Goal: Task Accomplishment & Management: Manage account settings

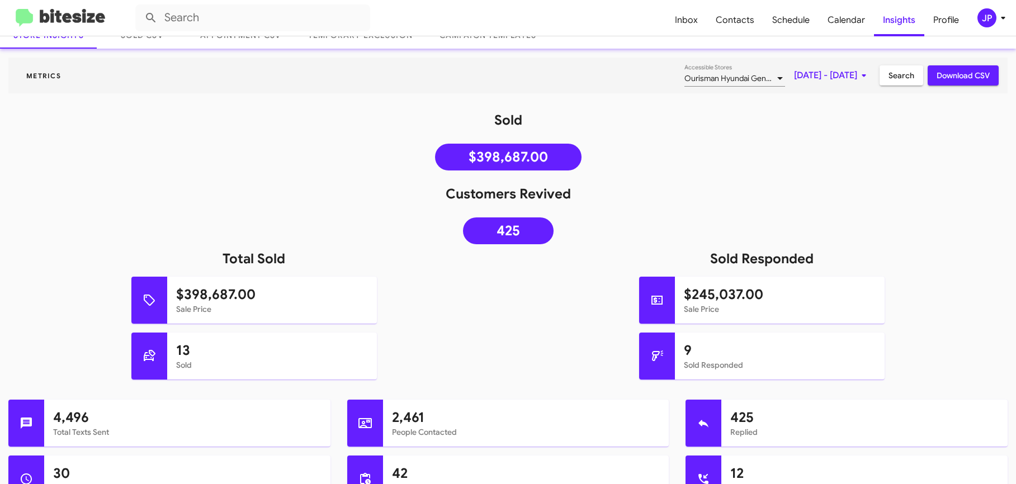
scroll to position [81, 0]
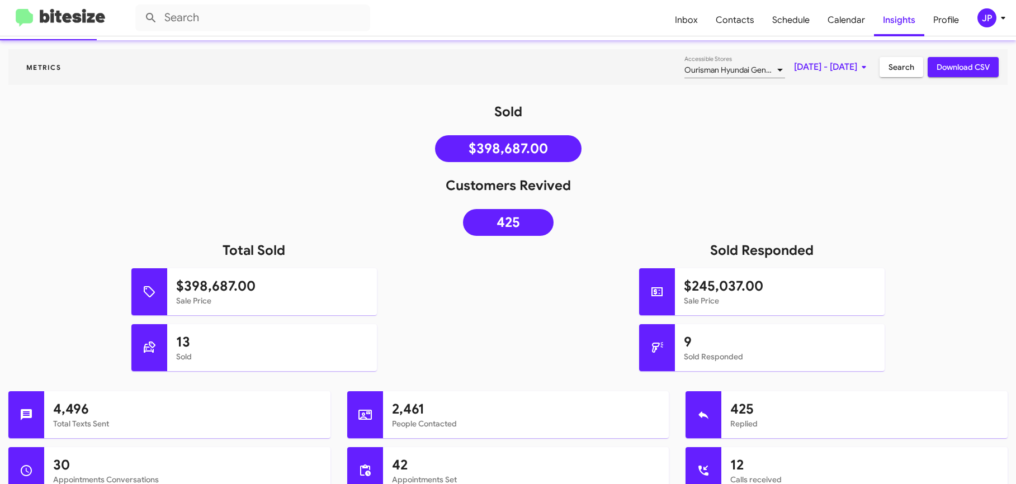
click at [719, 67] on span "Ourisman Hyundai Genesis of [PERSON_NAME]" at bounding box center [767, 70] width 167 height 10
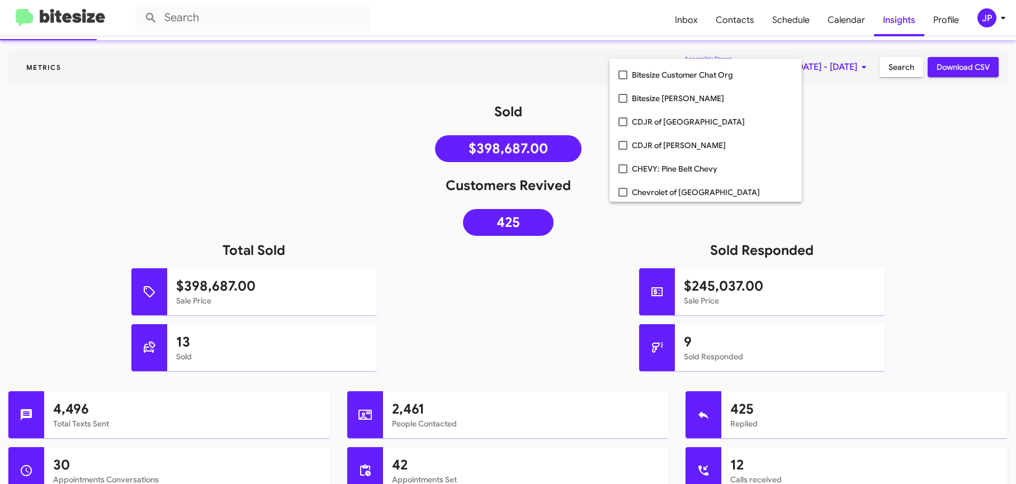
scroll to position [257, 0]
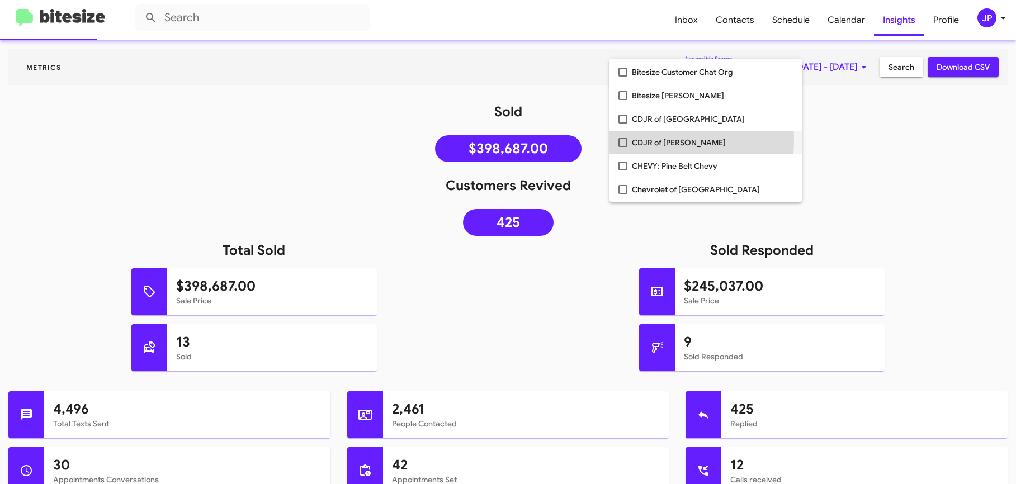
click at [619, 140] on mat-pseudo-checkbox at bounding box center [622, 142] width 9 height 9
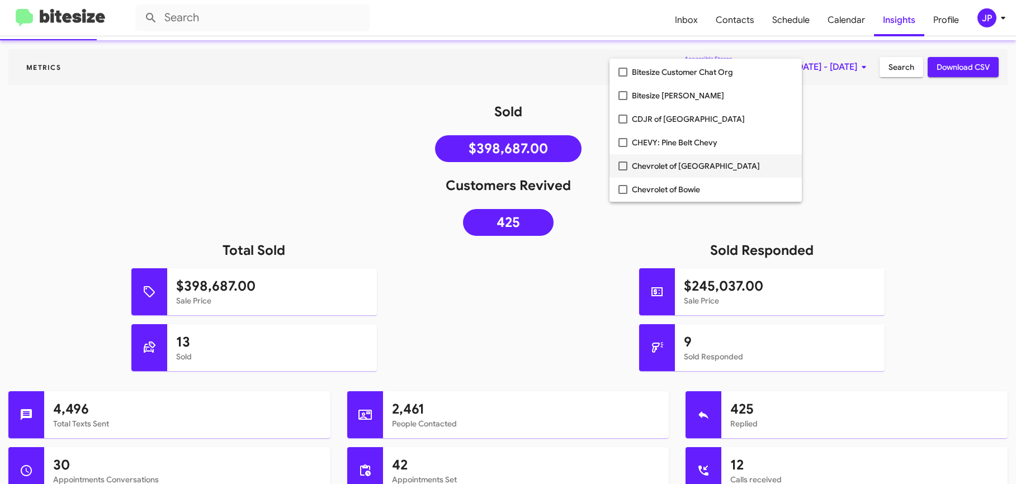
scroll to position [0, 0]
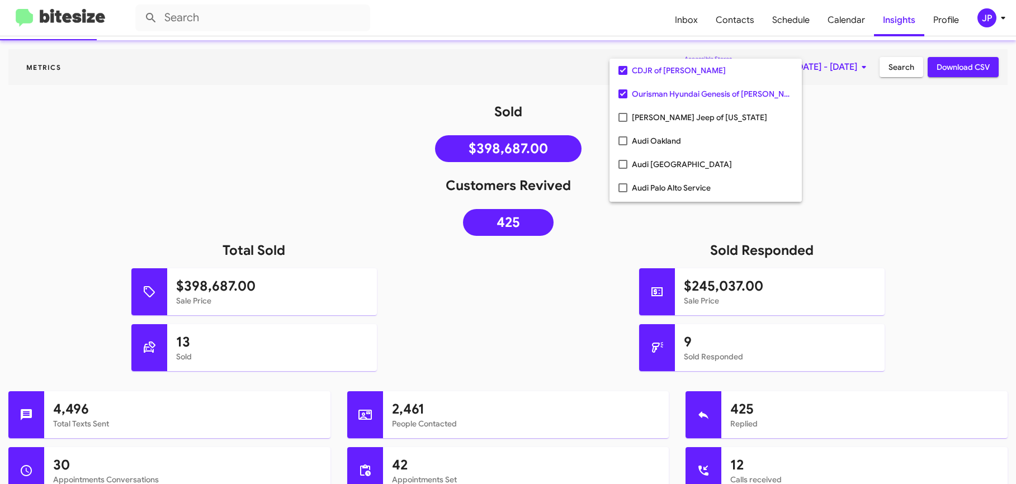
drag, startPoint x: 898, startPoint y: 207, endPoint x: 898, endPoint y: 201, distance: 6.7
click at [898, 206] on div at bounding box center [508, 242] width 1016 height 484
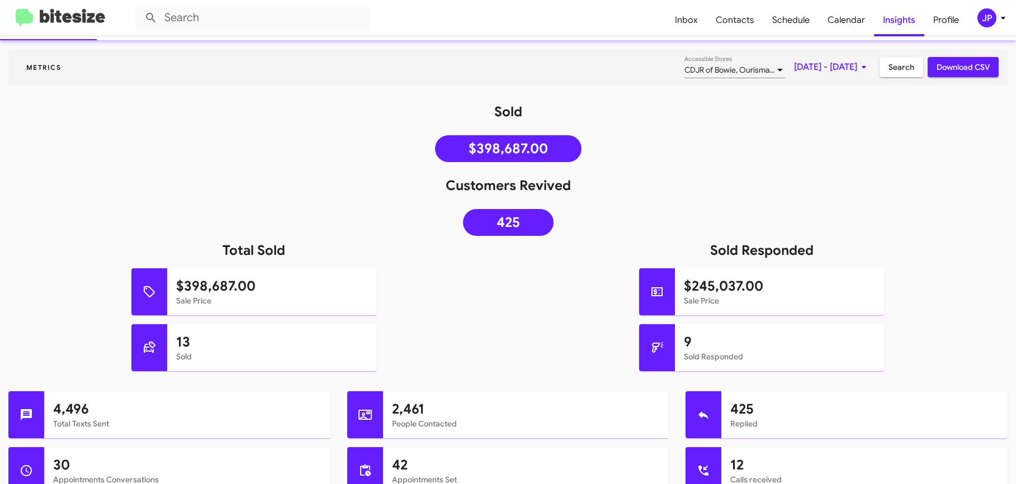
click at [838, 64] on span "[DATE] - [DATE]" at bounding box center [832, 67] width 77 height 20
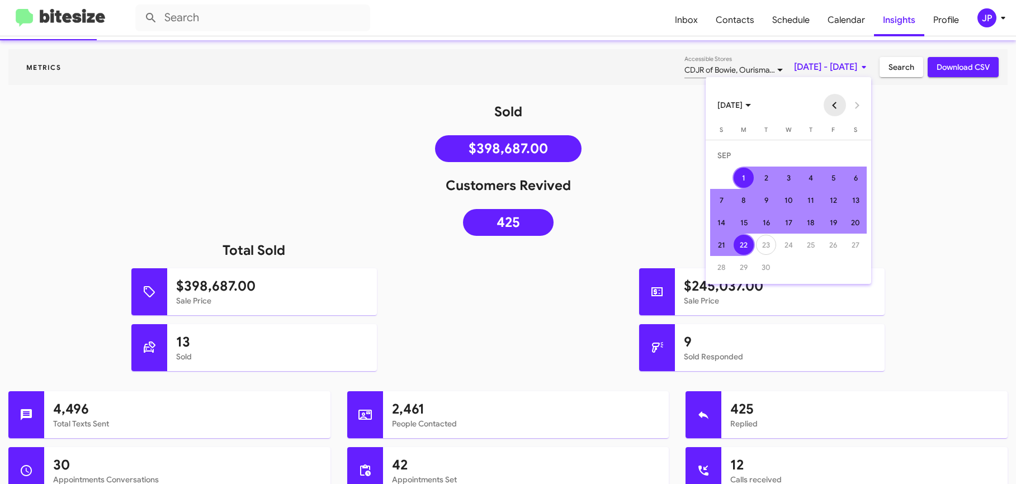
click at [827, 107] on button "Previous month" at bounding box center [835, 105] width 22 height 22
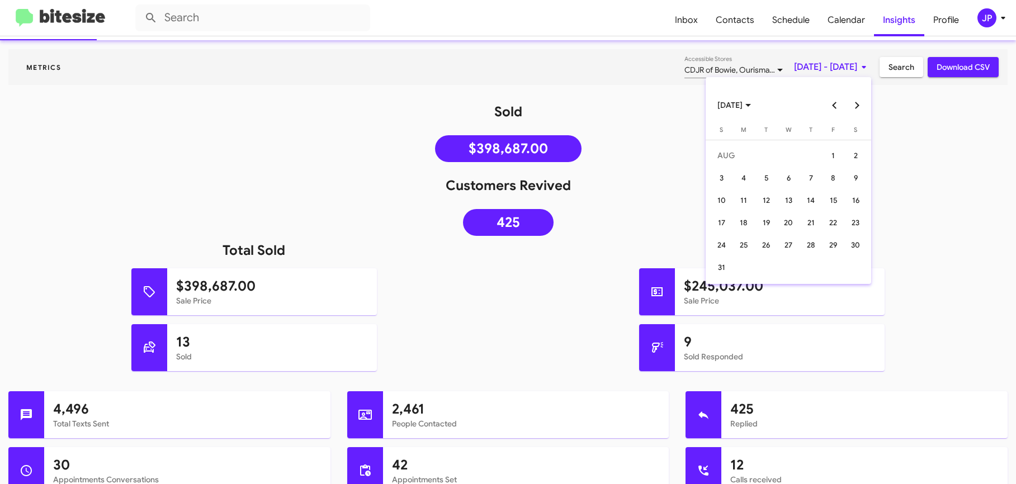
click at [829, 106] on button "Previous month" at bounding box center [835, 105] width 22 height 22
click at [746, 247] on div "23" at bounding box center [744, 245] width 20 height 20
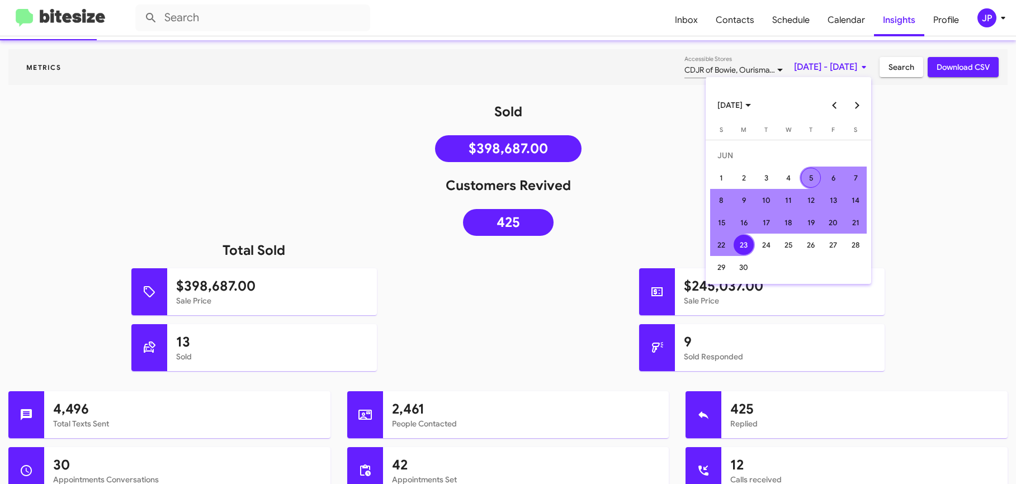
click at [855, 101] on button "Next month" at bounding box center [857, 105] width 22 height 22
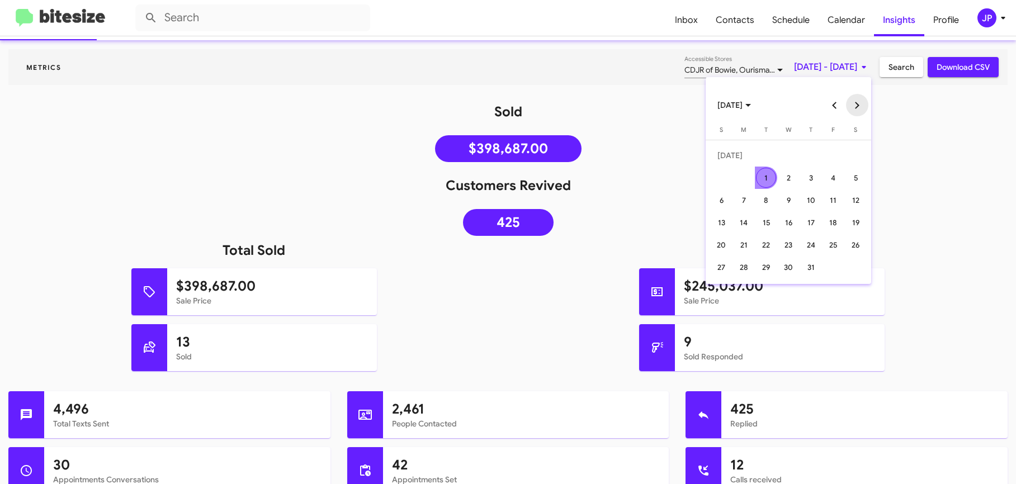
click at [855, 101] on button "Next month" at bounding box center [857, 105] width 22 height 22
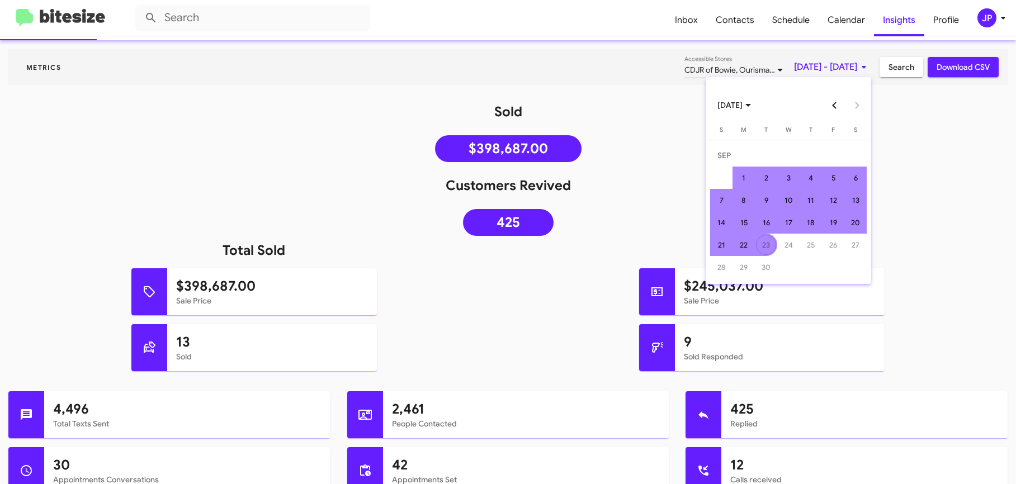
click at [761, 253] on div "23" at bounding box center [766, 245] width 20 height 20
click at [753, 247] on div "22" at bounding box center [744, 245] width 20 height 20
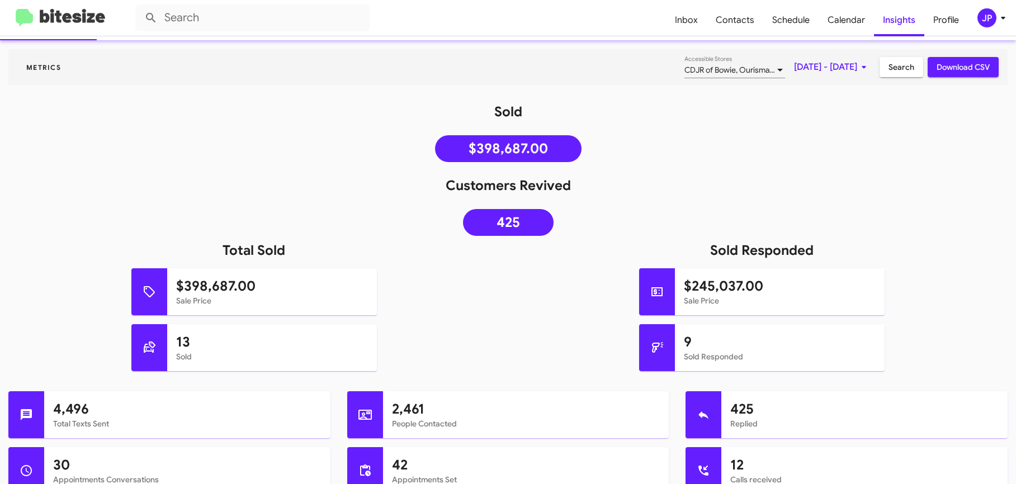
click at [943, 229] on div "Customers Revived 425" at bounding box center [508, 209] width 1016 height 65
click at [902, 72] on span "Search" at bounding box center [901, 67] width 26 height 20
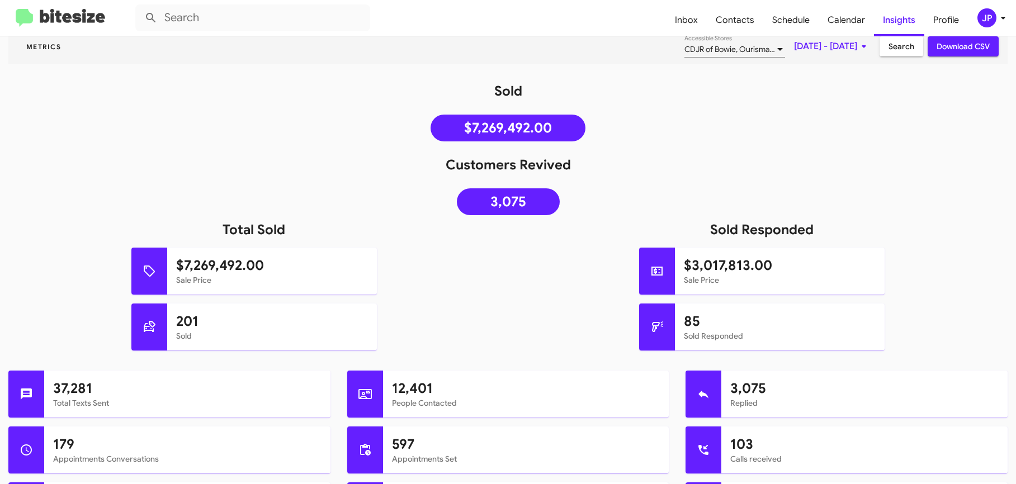
scroll to position [102, 0]
click at [808, 42] on span "[DATE] - [DATE]" at bounding box center [832, 46] width 77 height 20
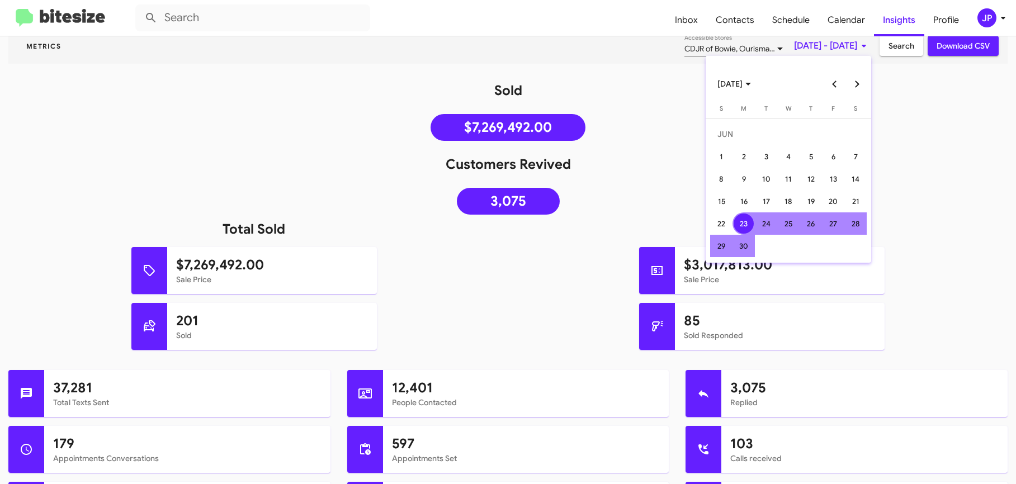
click at [835, 86] on button "Previous month" at bounding box center [835, 84] width 22 height 22
click at [858, 81] on button "Next month" at bounding box center [857, 84] width 22 height 22
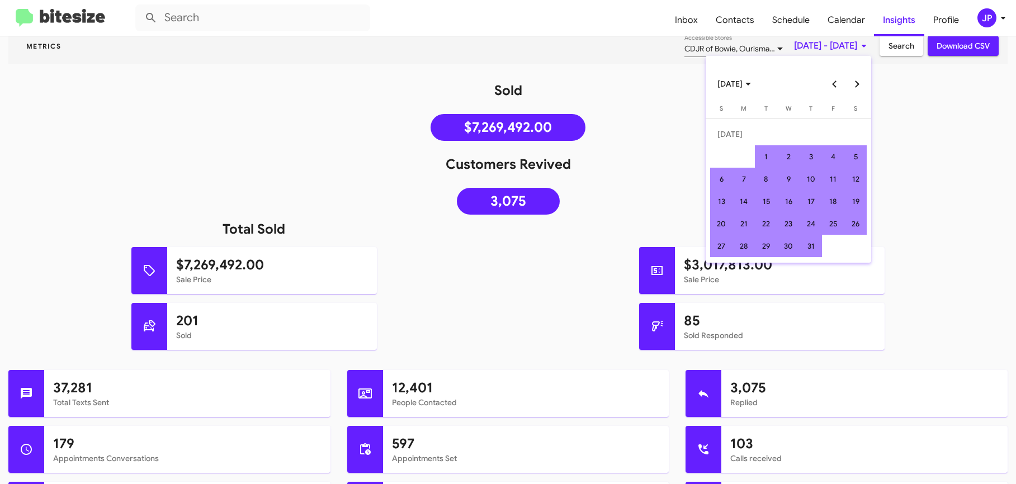
click at [858, 81] on button "Next month" at bounding box center [857, 84] width 22 height 22
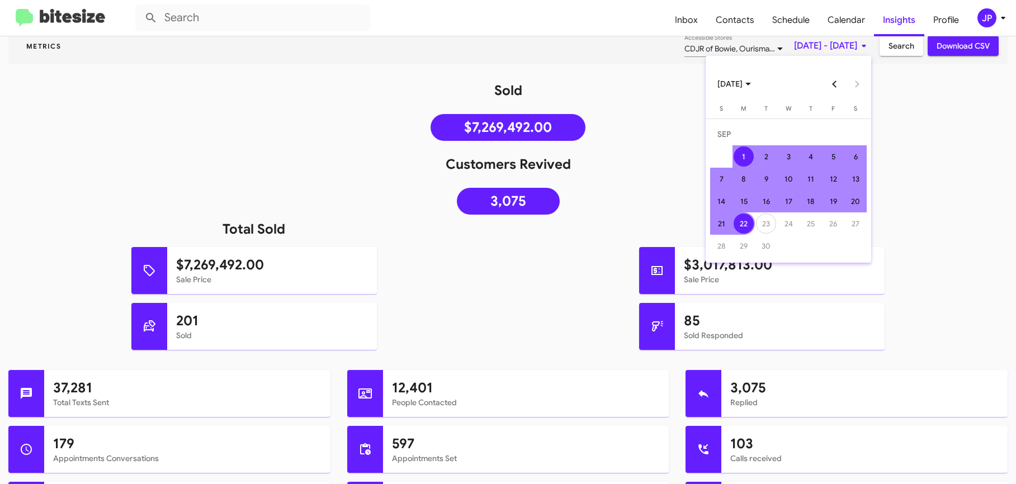
click at [745, 153] on div "1" at bounding box center [744, 156] width 20 height 20
click at [759, 225] on div "23" at bounding box center [766, 224] width 20 height 20
click at [743, 225] on div "22" at bounding box center [744, 224] width 20 height 20
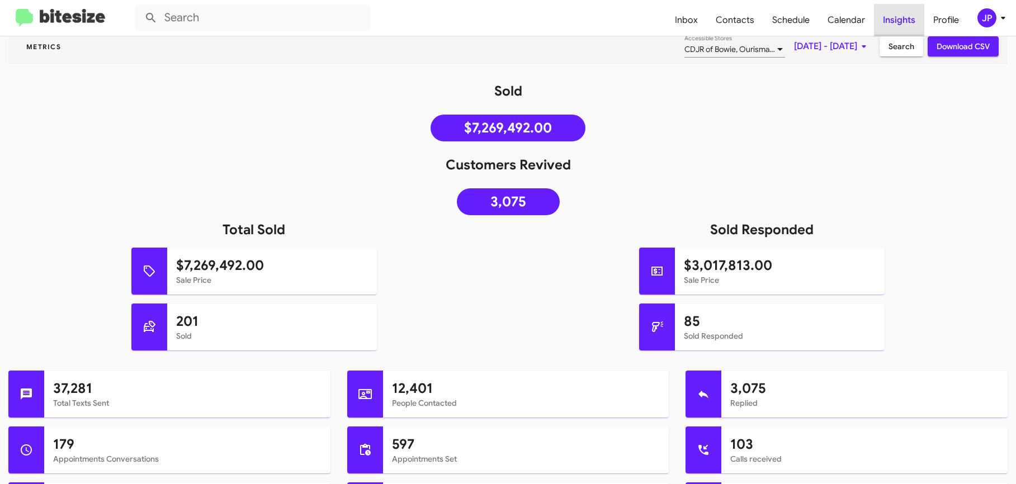
click at [896, 34] on span "Insights" at bounding box center [899, 20] width 50 height 32
click at [897, 42] on span "Search" at bounding box center [901, 46] width 26 height 20
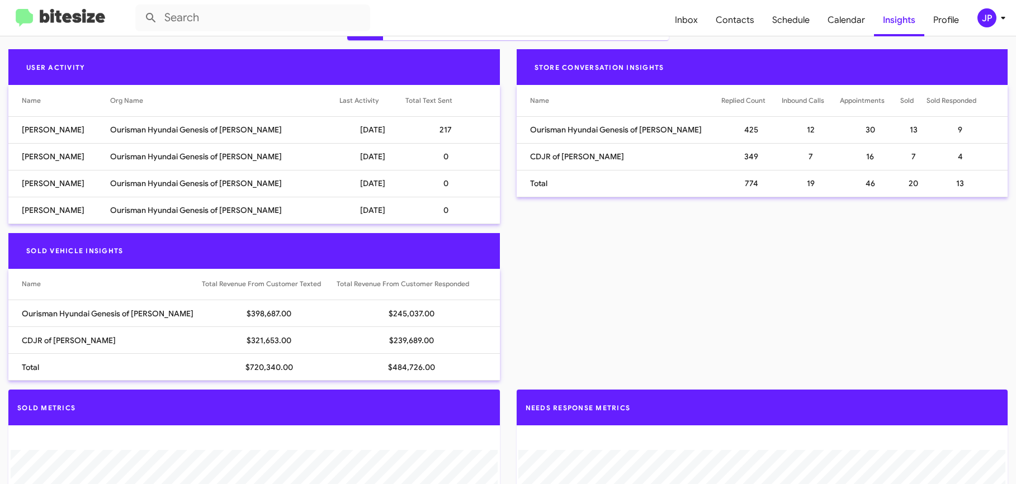
scroll to position [644, 0]
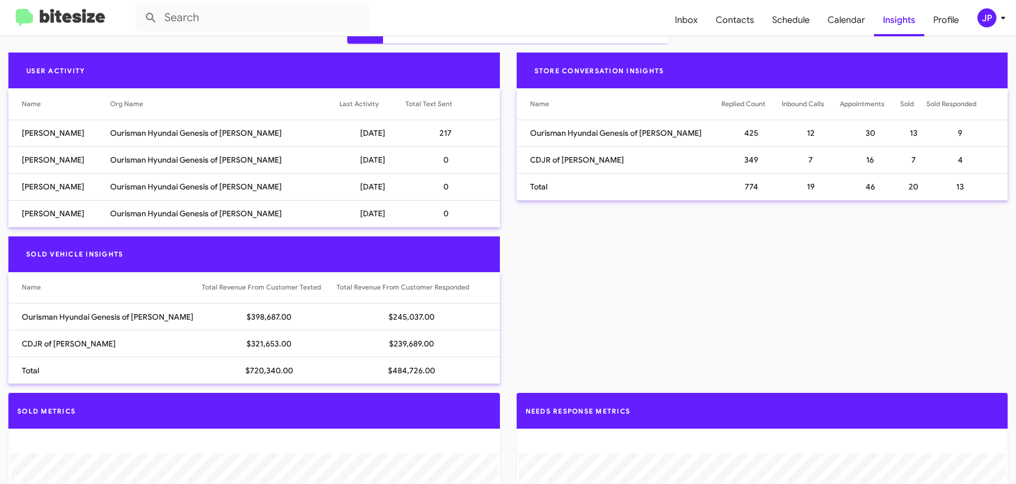
click at [68, 27] on mat-toolbar "Inbox Contacts Schedule Calendar Insights Profile JP" at bounding box center [508, 18] width 1016 height 36
click at [74, 21] on img at bounding box center [60, 18] width 89 height 18
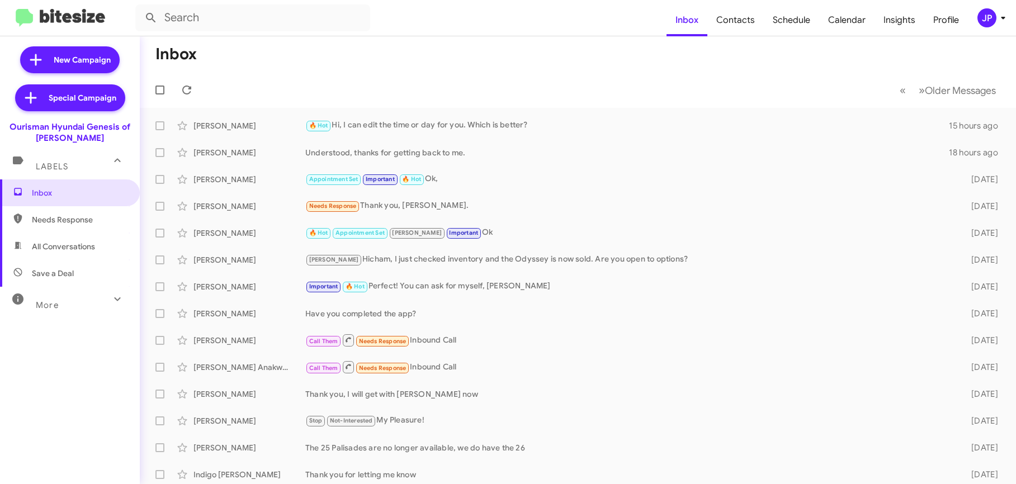
click at [73, 298] on div "More" at bounding box center [59, 300] width 100 height 21
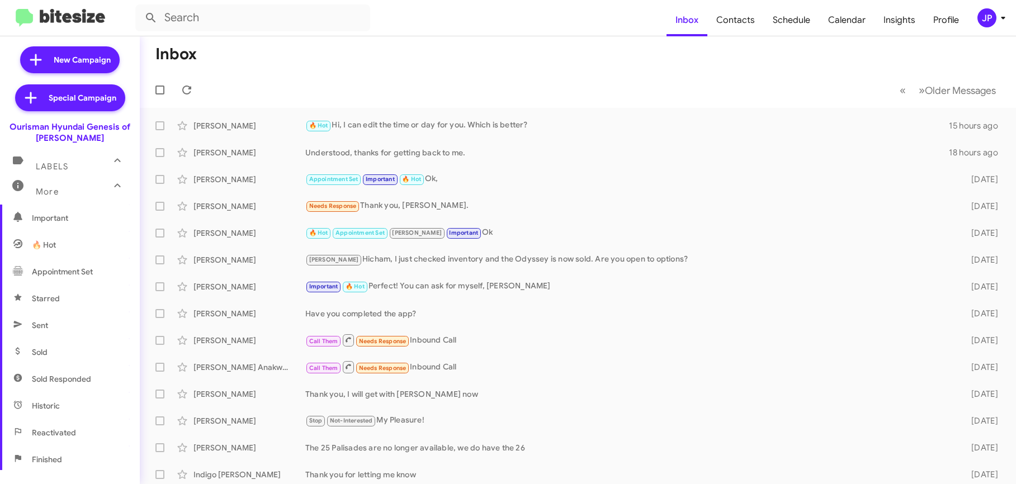
scroll to position [237, 0]
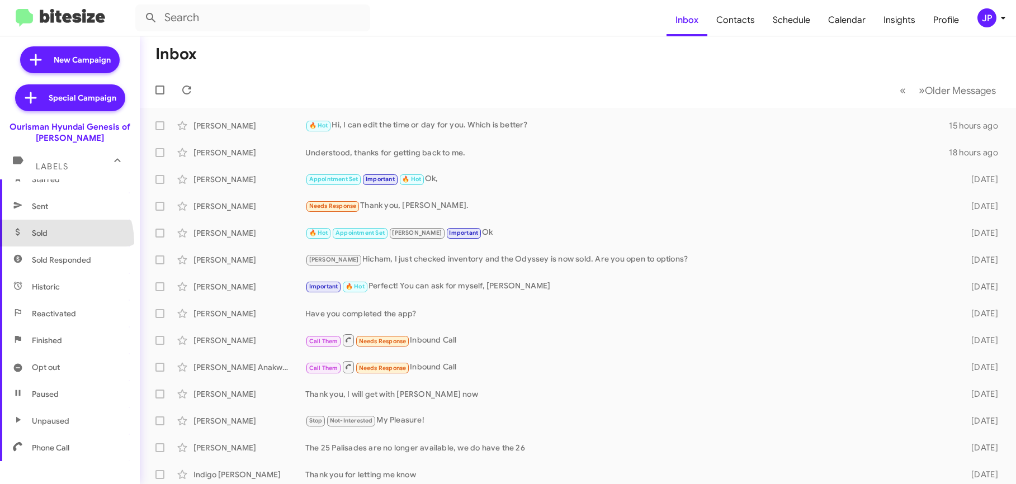
click at [51, 242] on span "Sold" at bounding box center [70, 233] width 140 height 27
type input "in:sold"
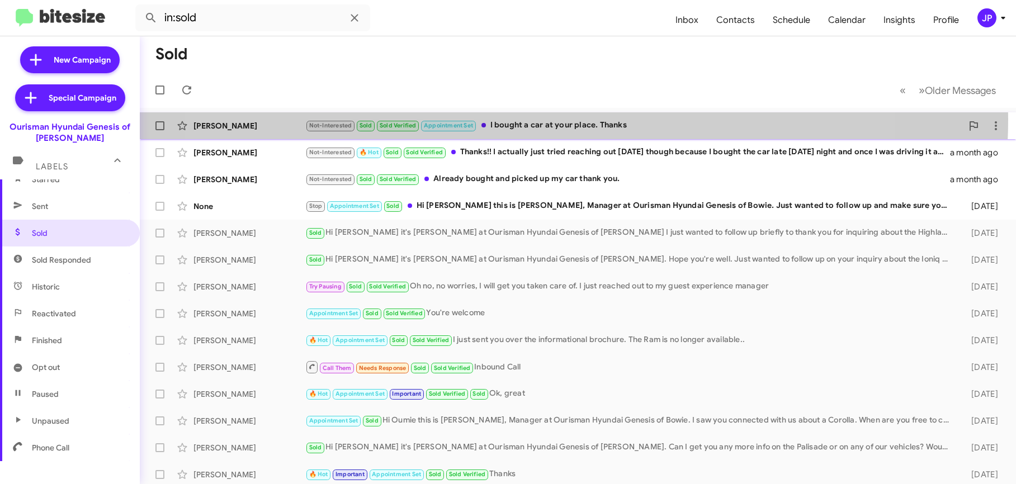
click at [525, 119] on div "Not-Interested Sold Sold Verified Appointment Set I bought a car at your place.…" at bounding box center [633, 125] width 657 height 13
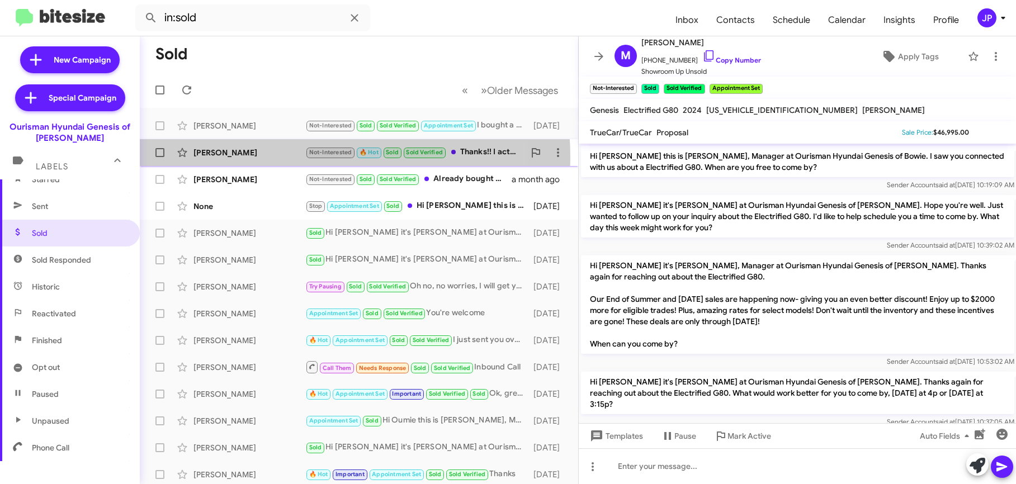
click at [264, 158] on div "[PERSON_NAME] Not-Interested 🔥 Hot Sold Sold Verified Thanks!! I actually just …" at bounding box center [359, 152] width 420 height 22
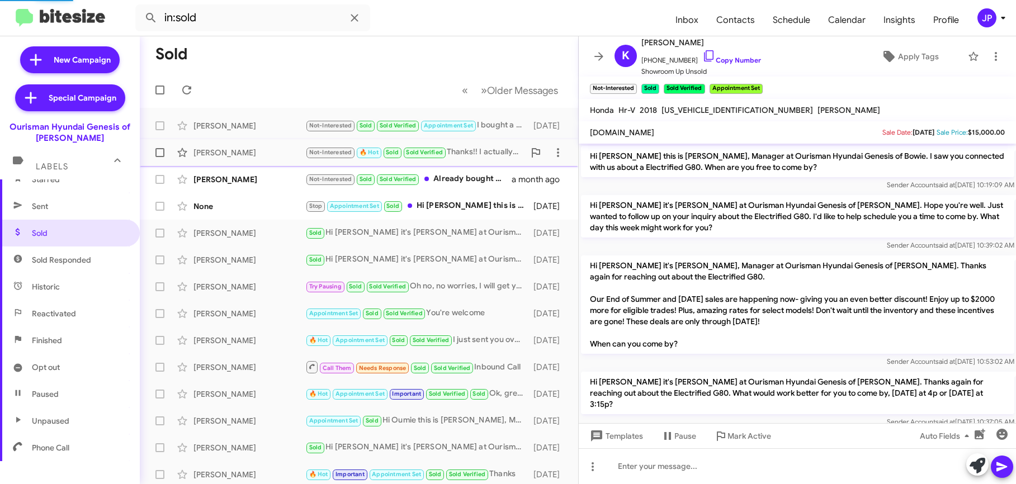
scroll to position [84, 0]
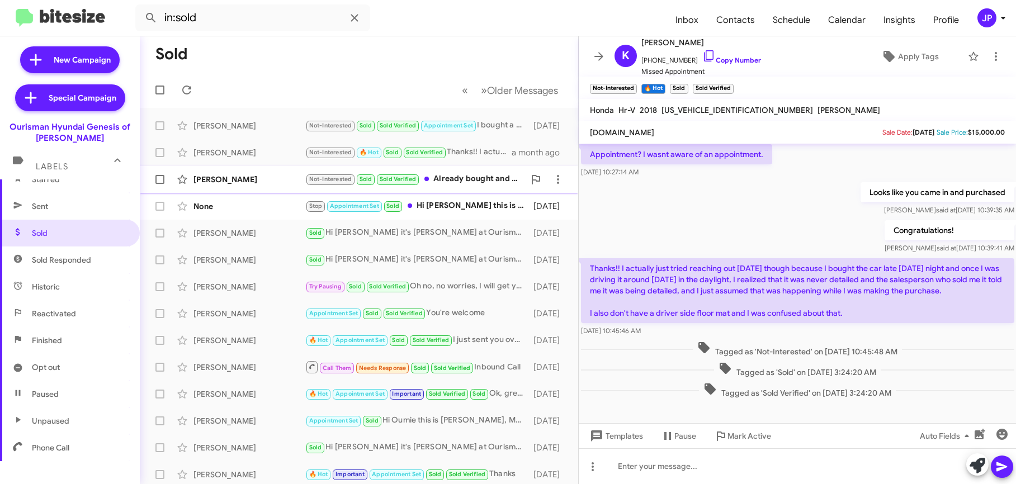
click at [258, 181] on div "[PERSON_NAME]" at bounding box center [249, 179] width 112 height 11
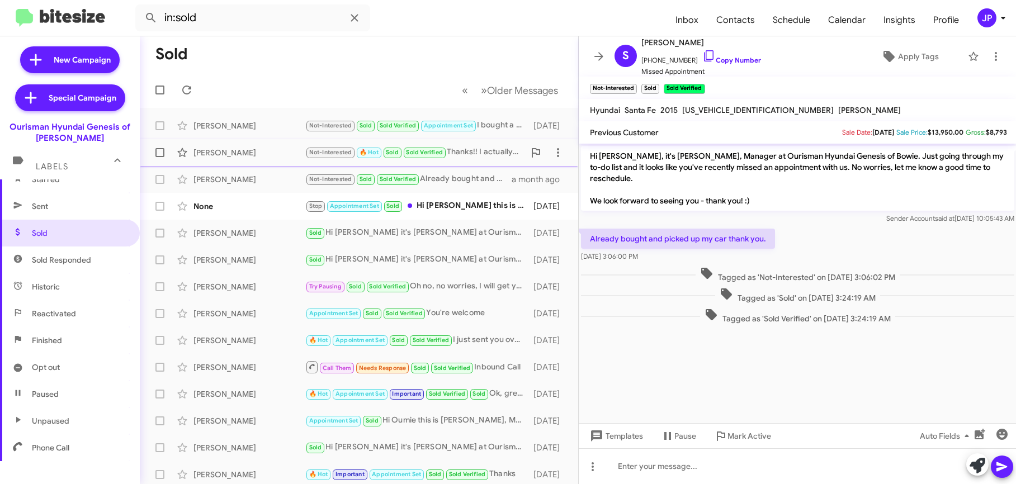
click at [266, 159] on div "[PERSON_NAME] Not-Interested 🔥 Hot Sold Sold Verified Thanks!! I actually just …" at bounding box center [359, 152] width 420 height 22
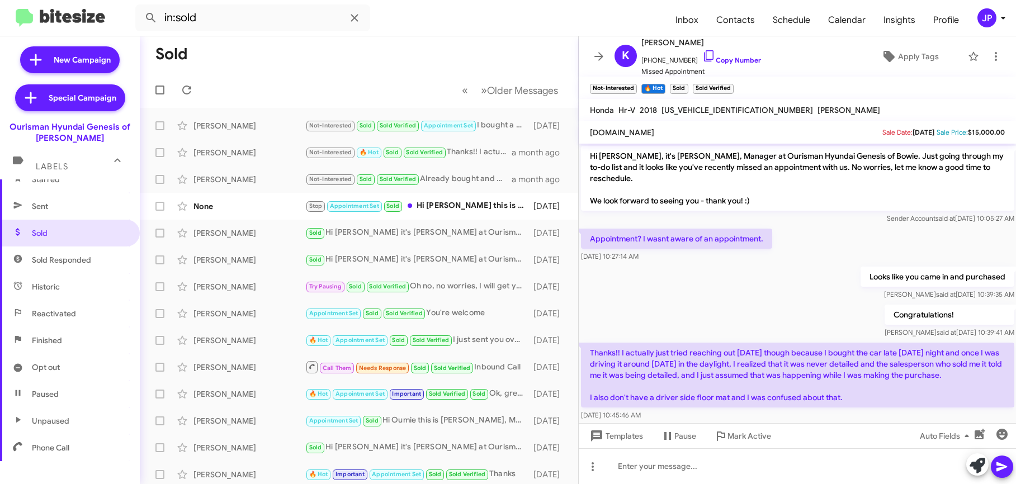
scroll to position [2, 0]
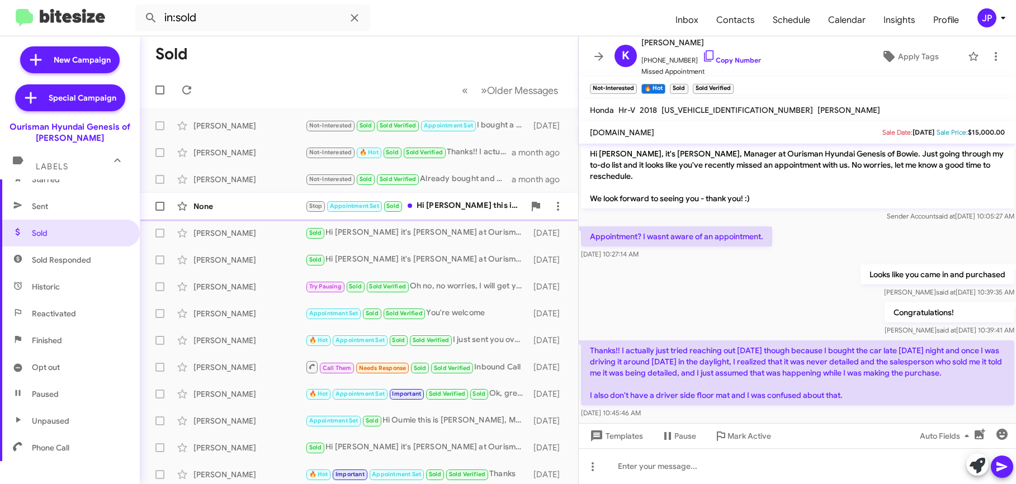
click at [286, 215] on div "None Stop Appointment Set Sold Hi [PERSON_NAME] this is [PERSON_NAME], Manager …" at bounding box center [359, 206] width 420 height 22
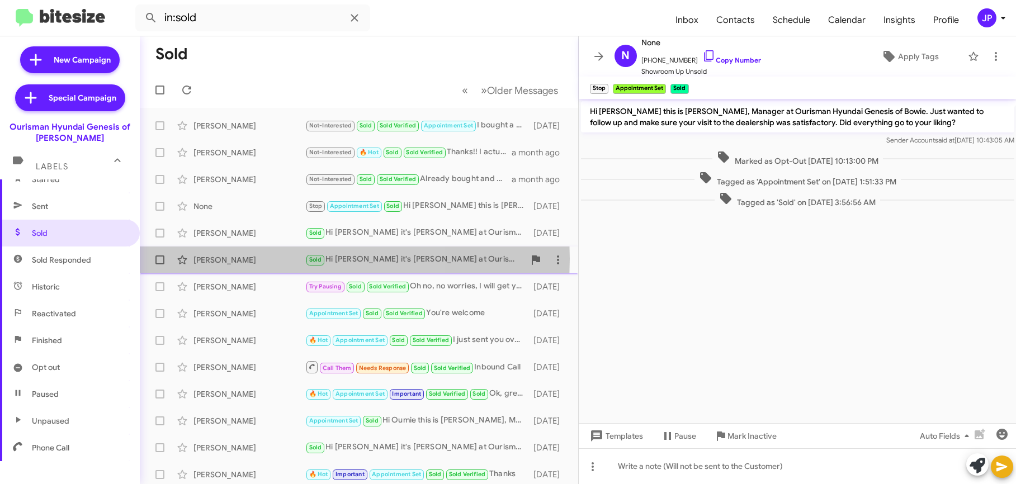
click at [223, 259] on div "[PERSON_NAME]" at bounding box center [249, 259] width 112 height 11
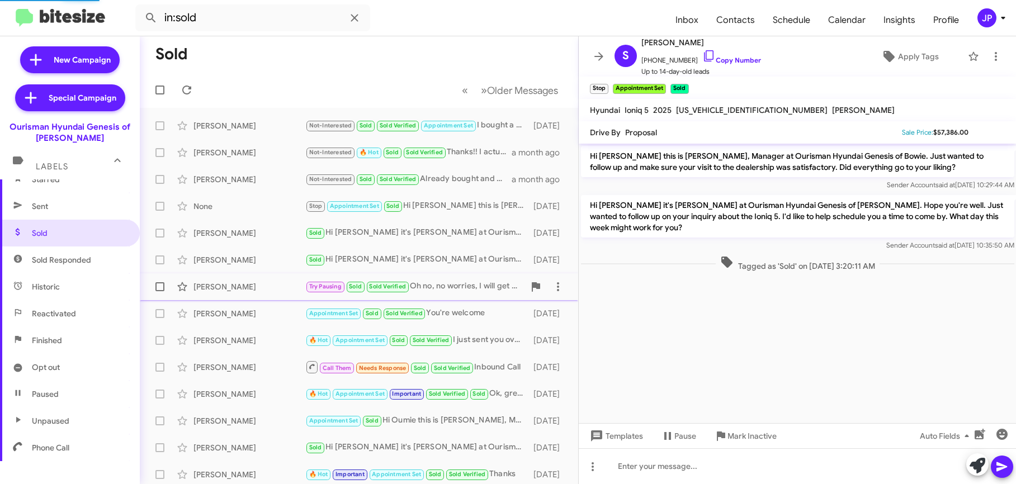
click at [230, 285] on div "[PERSON_NAME]" at bounding box center [249, 286] width 112 height 11
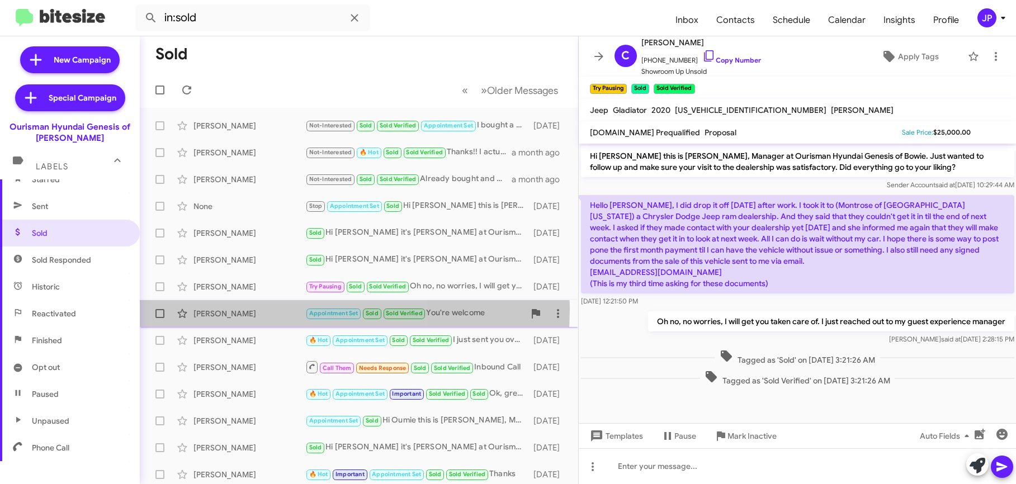
click at [214, 309] on div "[PERSON_NAME]" at bounding box center [249, 313] width 112 height 11
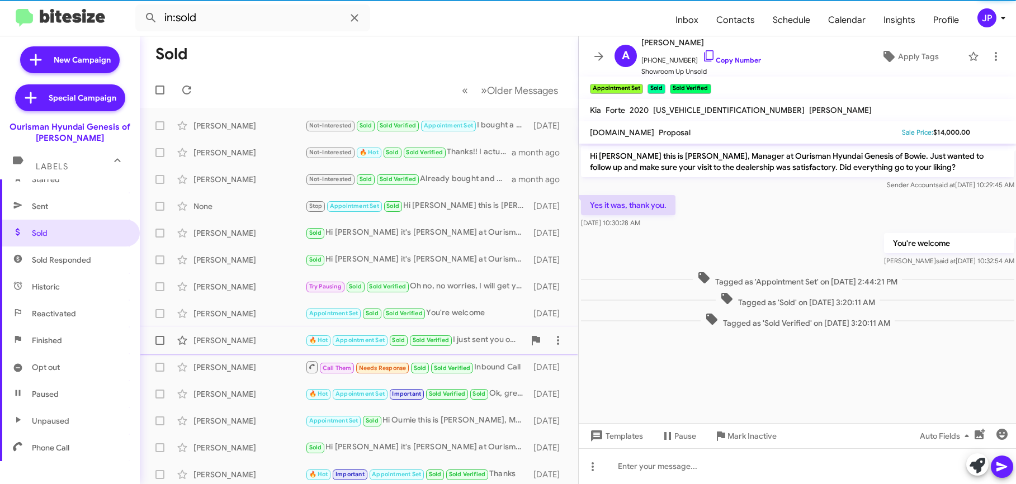
click at [237, 329] on div "[PERSON_NAME] 🔥 Hot Appointment Set Sold Sold Verified I just sent you over the…" at bounding box center [359, 340] width 420 height 22
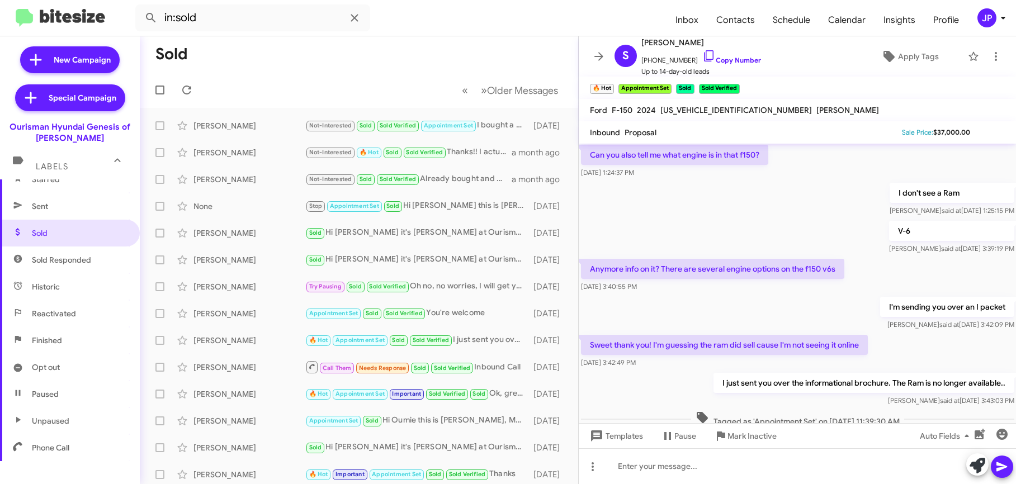
scroll to position [179, 0]
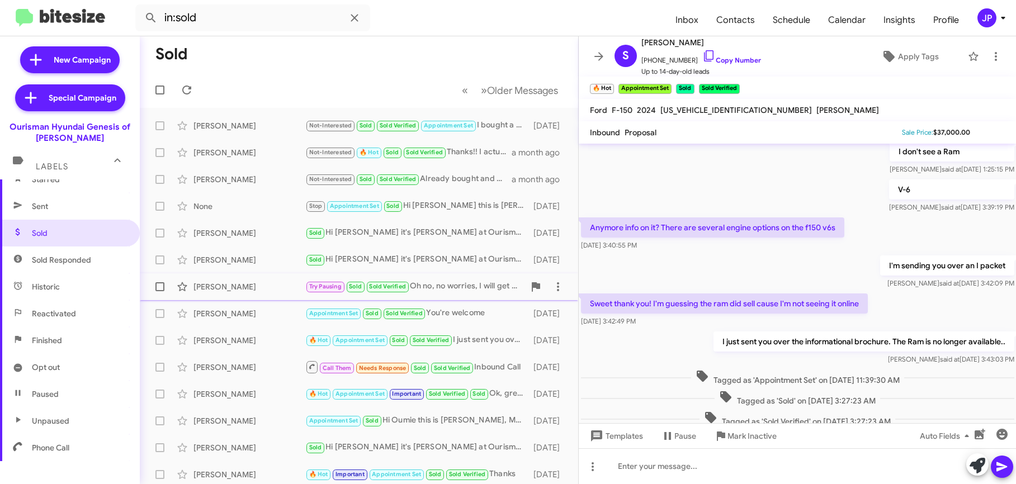
click at [282, 289] on div "[PERSON_NAME]" at bounding box center [249, 286] width 112 height 11
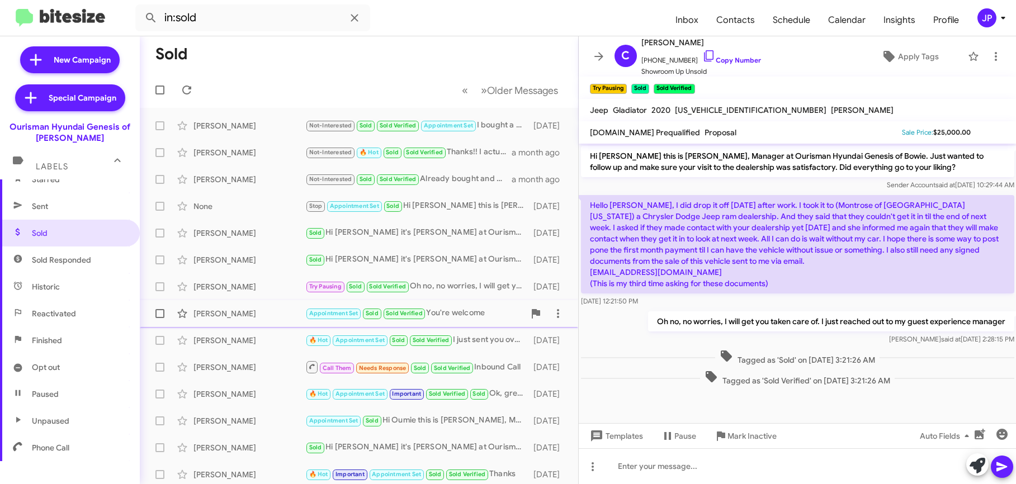
click at [278, 302] on div "[PERSON_NAME] Appointment Set Sold Sold Verified You're welcome [DATE]" at bounding box center [359, 313] width 420 height 22
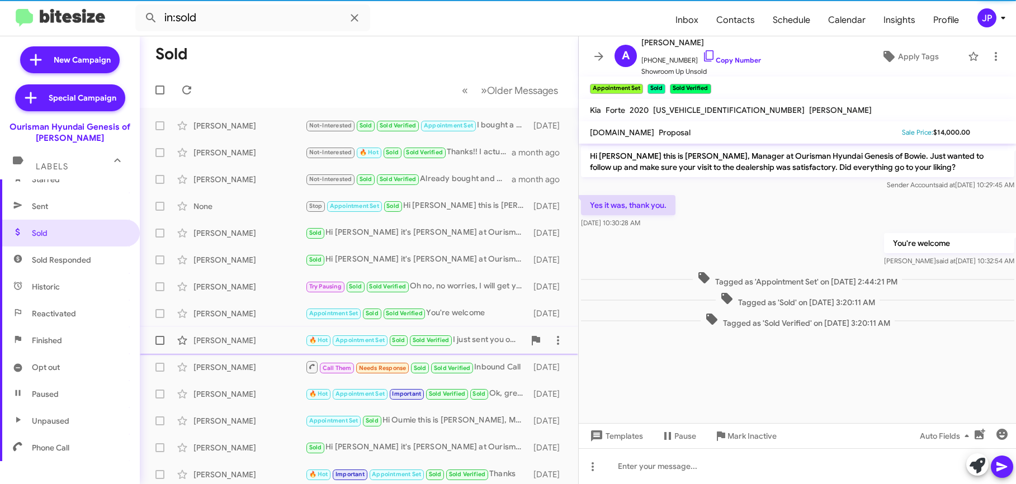
click at [271, 337] on div "[PERSON_NAME]" at bounding box center [249, 340] width 112 height 11
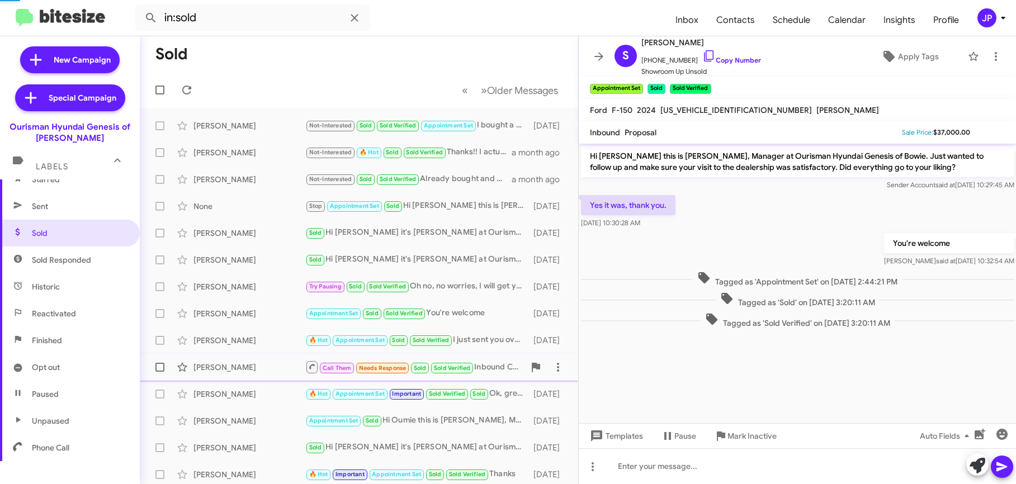
scroll to position [221, 0]
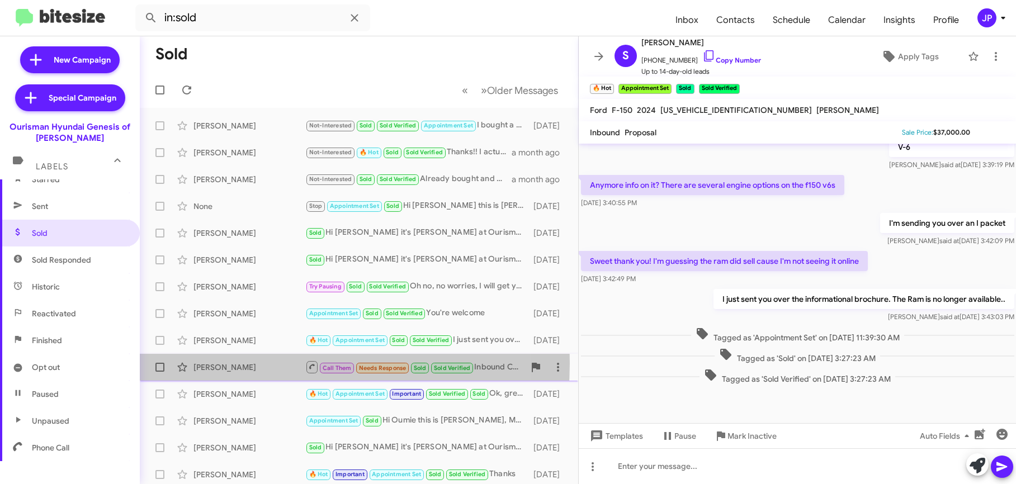
click at [266, 363] on div "[PERSON_NAME]" at bounding box center [249, 367] width 112 height 11
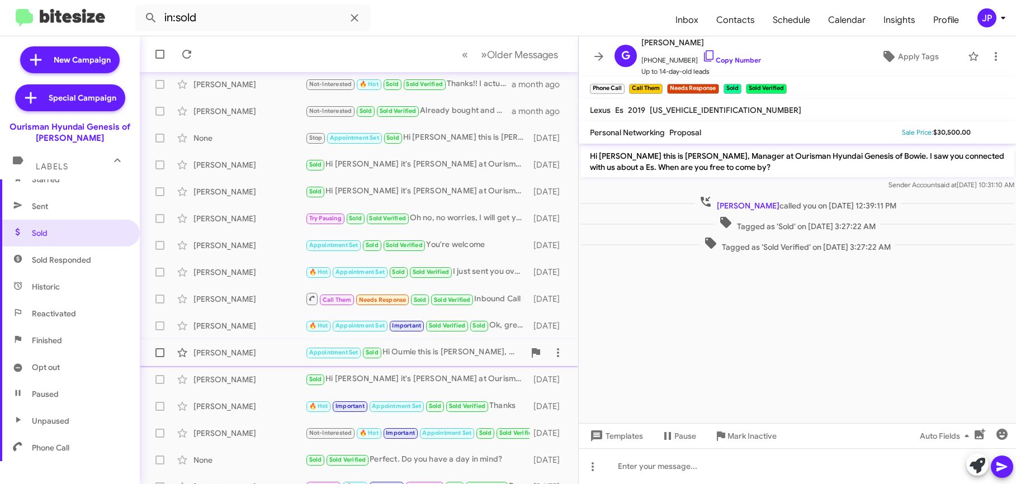
scroll to position [77, 0]
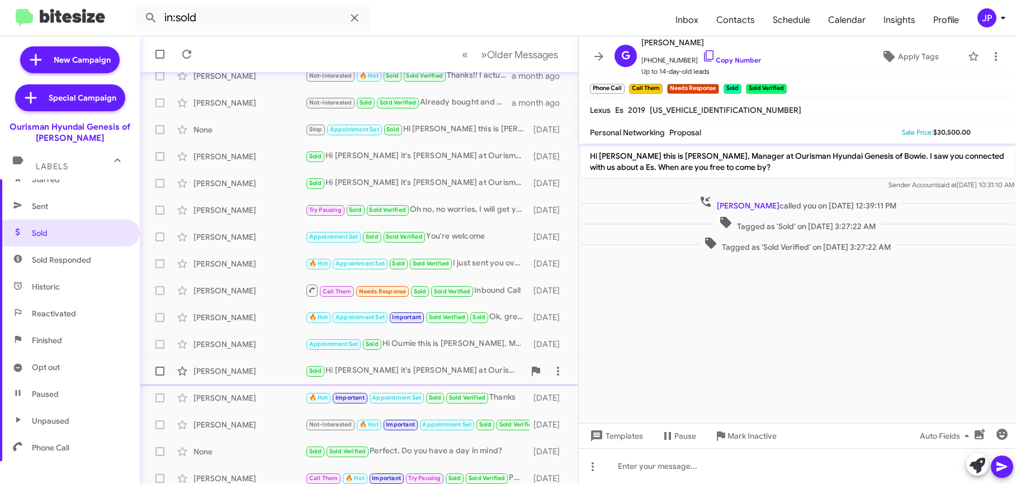
click at [273, 358] on span "[PERSON_NAME] Sold Hi Rana it's [PERSON_NAME] at Ourisman Hyundai Genesis of [P…" at bounding box center [359, 371] width 438 height 27
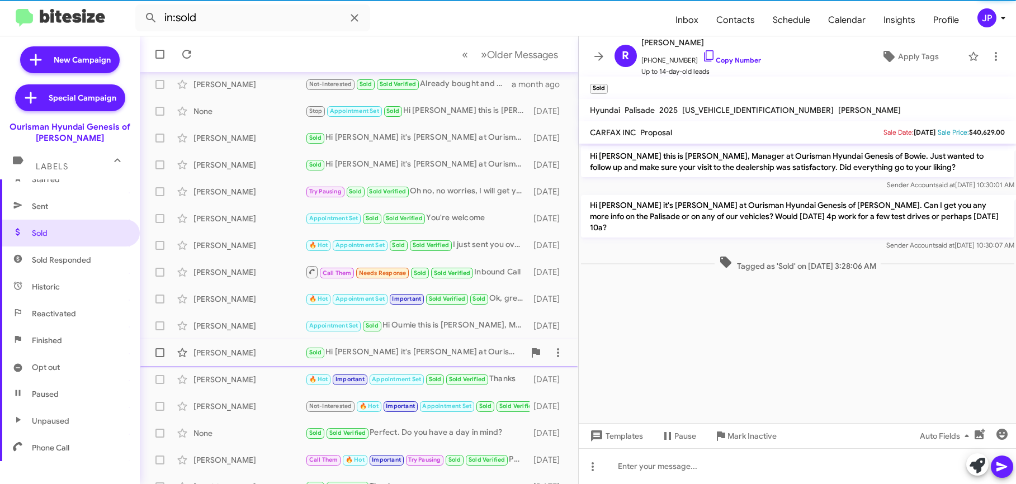
scroll to position [96, 0]
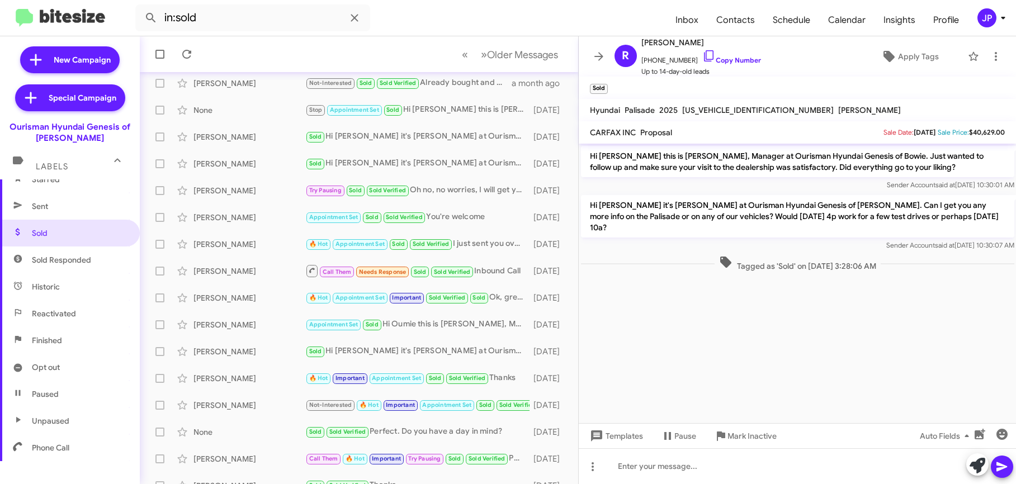
click at [752, 310] on cdk-virtual-scroll-viewport "Hi [PERSON_NAME] this is [PERSON_NAME], Manager at Ourisman Hyundai Genesis of …" at bounding box center [798, 284] width 438 height 280
click at [258, 300] on div "[PERSON_NAME]" at bounding box center [249, 297] width 112 height 11
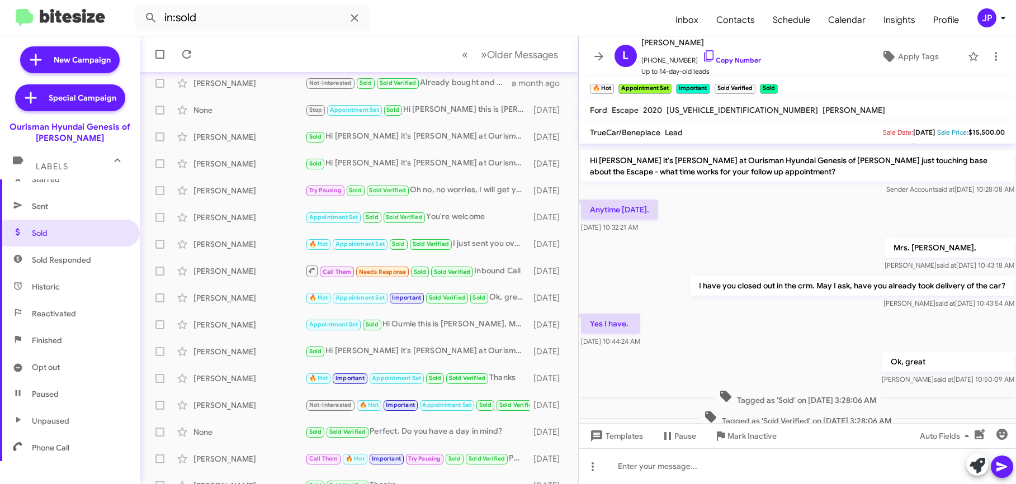
scroll to position [456, 0]
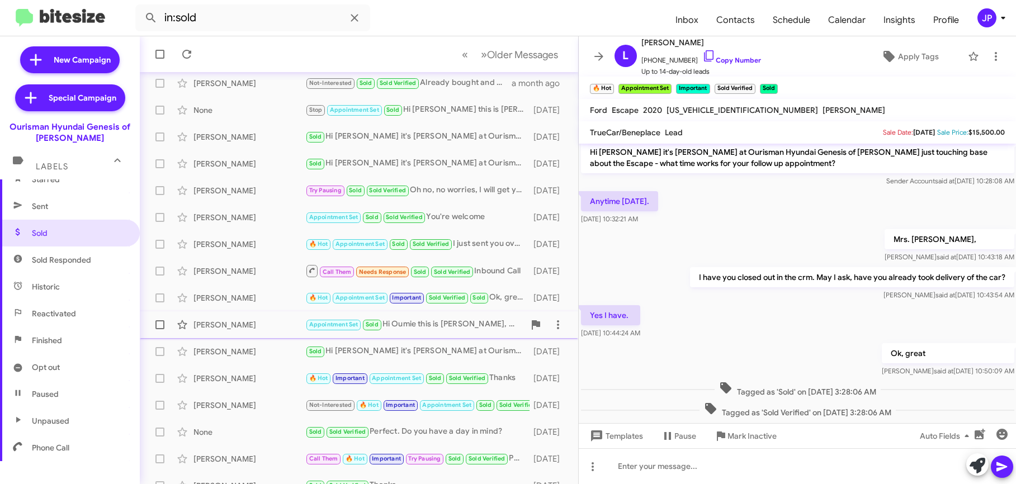
click at [247, 335] on div "[PERSON_NAME] Appointment Set Sold Hi Oumie this is [PERSON_NAME], Manager at O…" at bounding box center [359, 325] width 420 height 22
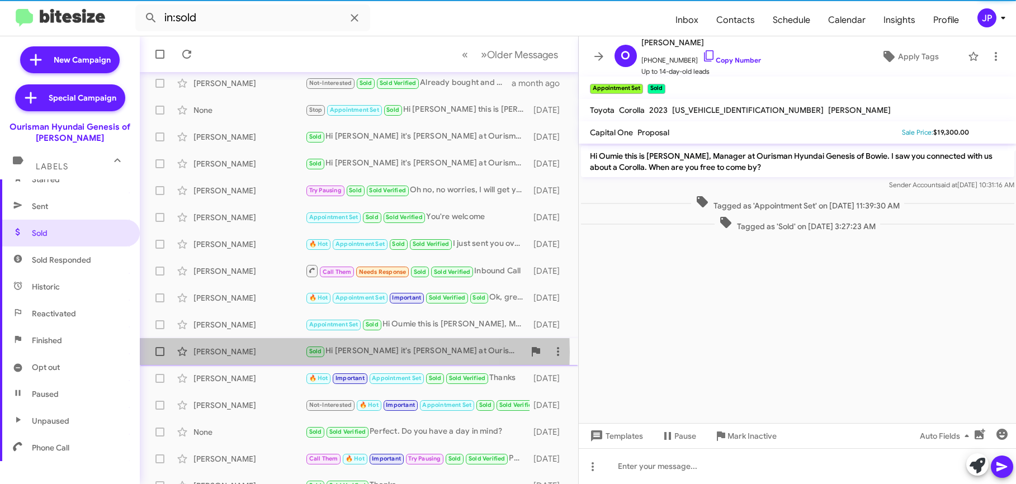
click at [250, 352] on div "[PERSON_NAME]" at bounding box center [249, 351] width 112 height 11
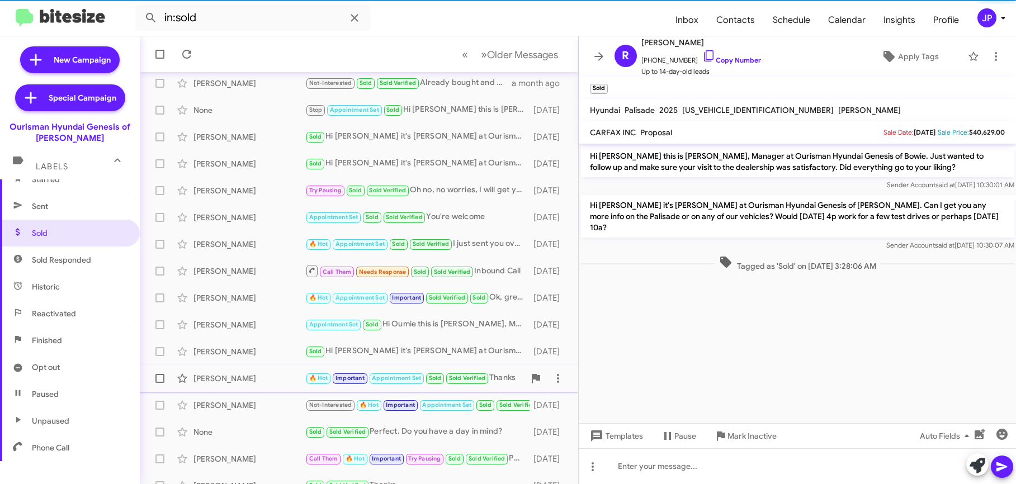
click at [247, 379] on div "[PERSON_NAME]" at bounding box center [249, 378] width 112 height 11
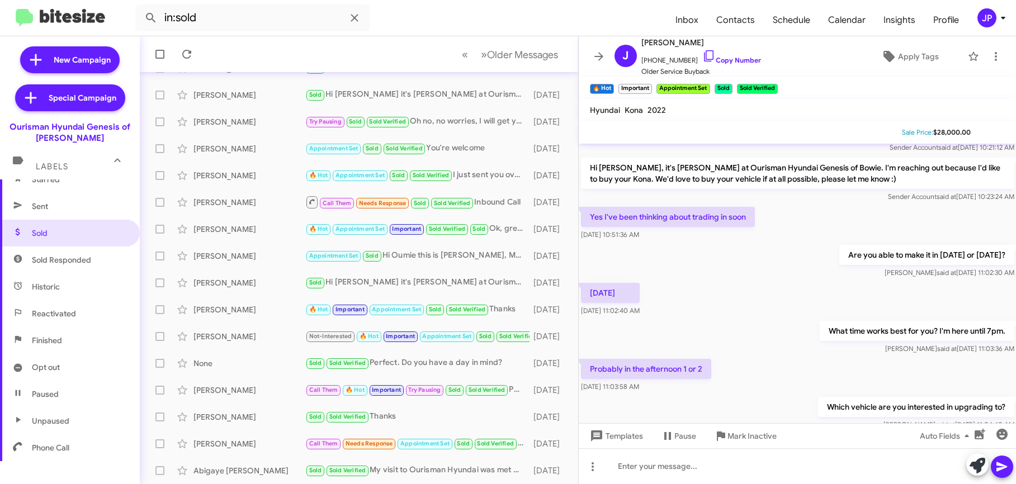
scroll to position [170, 0]
click at [205, 335] on div "[PERSON_NAME]" at bounding box center [249, 336] width 112 height 11
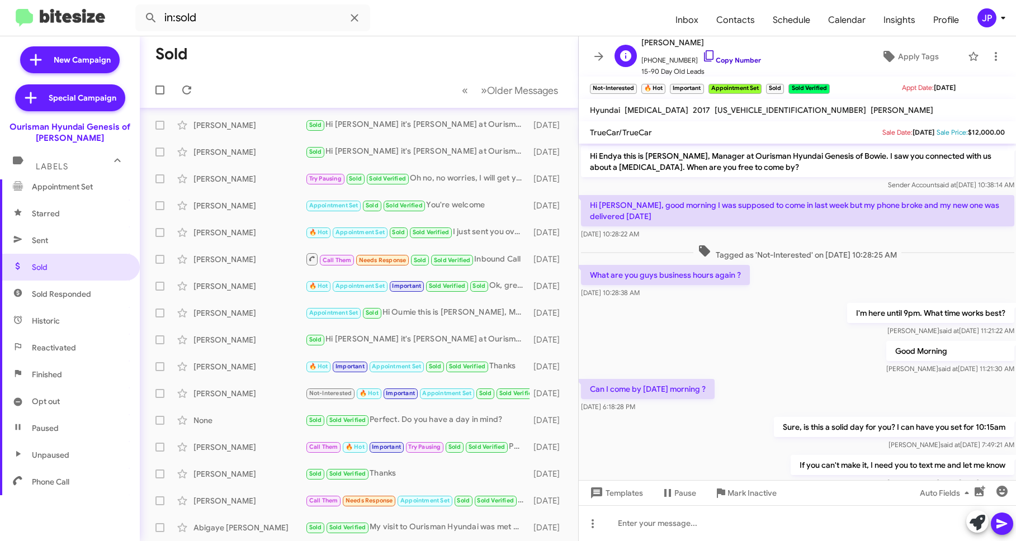
click at [704, 57] on icon at bounding box center [709, 55] width 10 height 11
click at [712, 58] on link "Copy Number" at bounding box center [731, 60] width 59 height 8
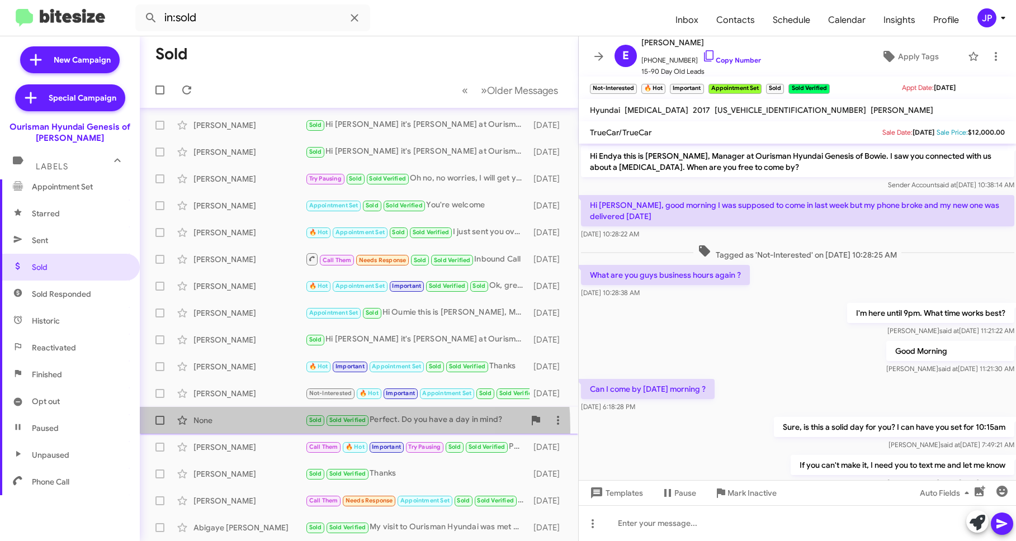
click at [248, 430] on div "None Sold Sold Verified Perfect. Do you have a day in mind? [DATE]" at bounding box center [359, 420] width 420 height 22
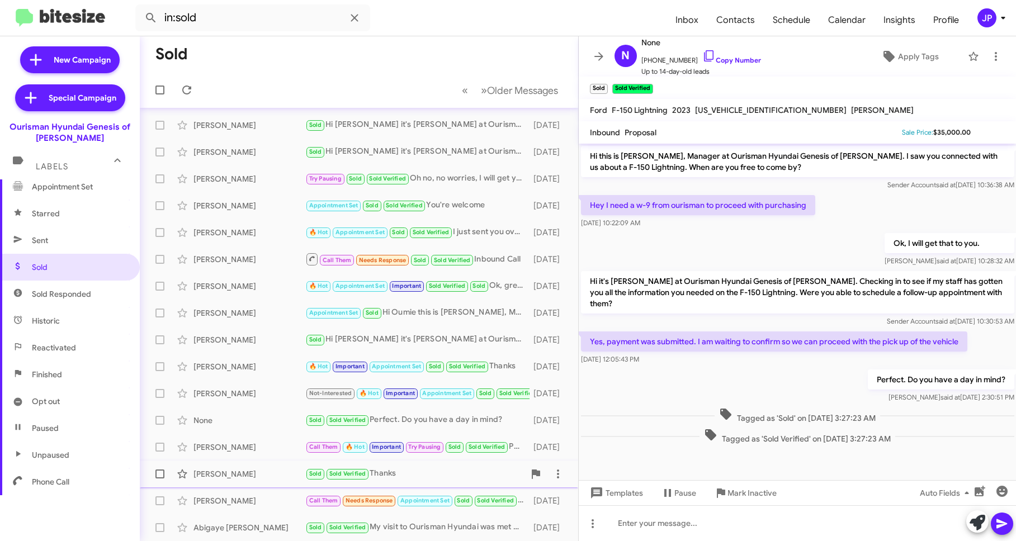
click at [259, 479] on div "[PERSON_NAME]" at bounding box center [249, 474] width 112 height 11
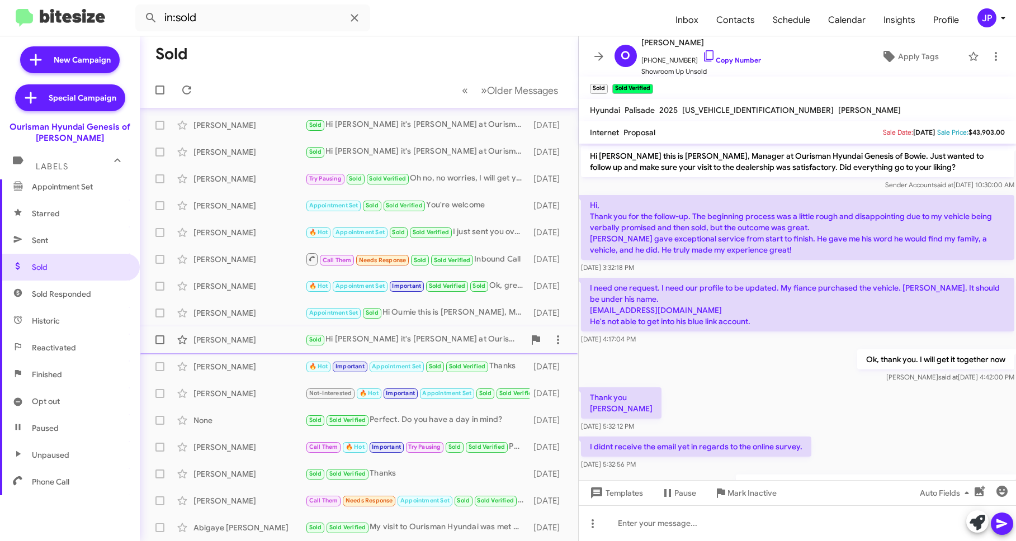
click at [226, 339] on div "[PERSON_NAME]" at bounding box center [249, 339] width 112 height 11
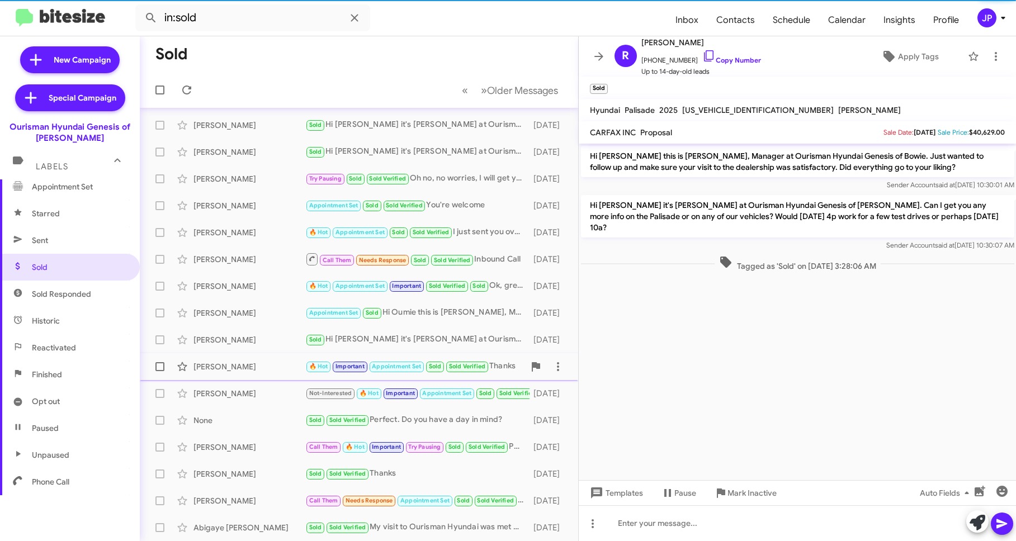
click at [237, 368] on div "[PERSON_NAME]" at bounding box center [249, 366] width 112 height 11
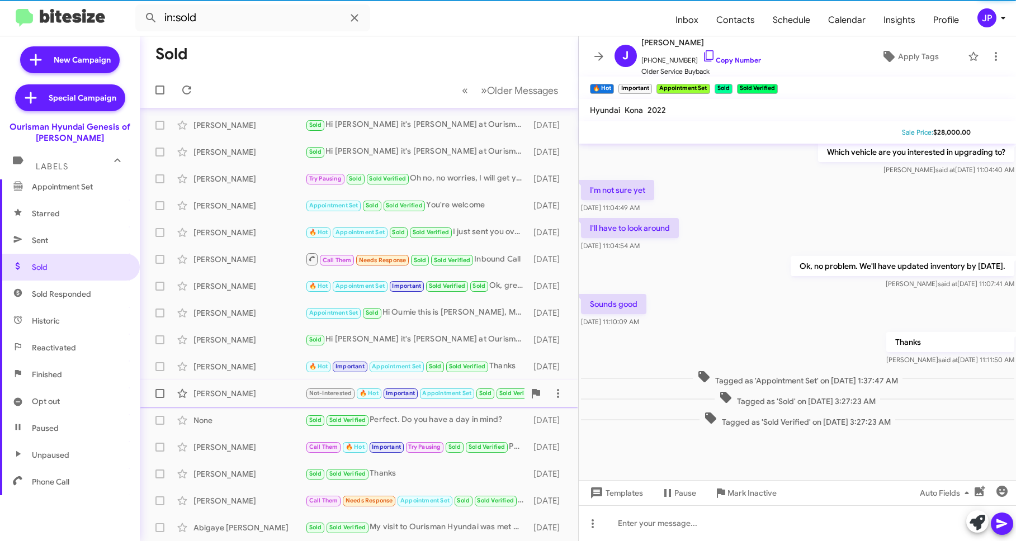
click at [237, 385] on div "[PERSON_NAME] Not-Interested 🔥 Hot Important Appointment Set Sold Sold Verified…" at bounding box center [359, 393] width 420 height 22
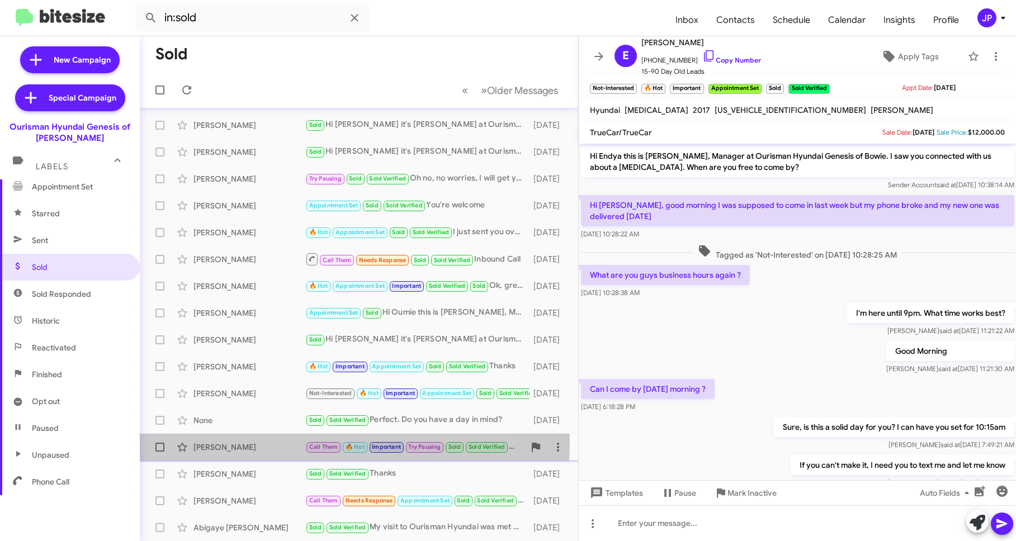
click at [259, 443] on div "[PERSON_NAME]" at bounding box center [249, 447] width 112 height 11
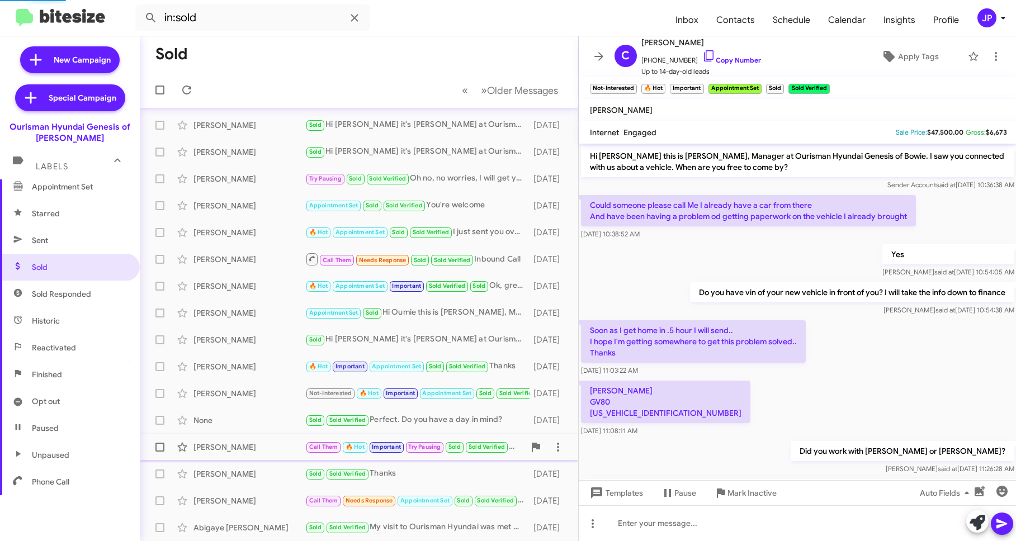
scroll to position [535, 0]
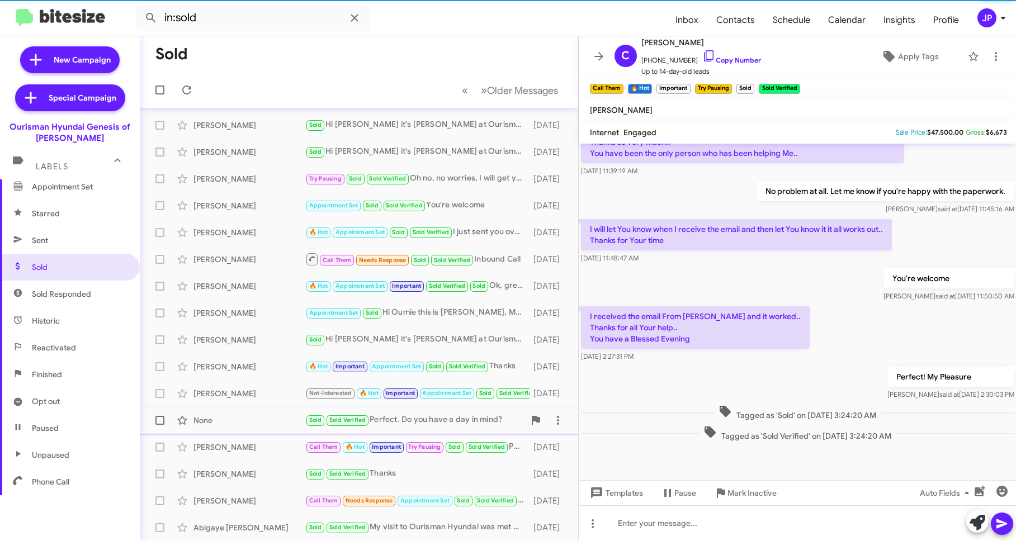
click at [258, 429] on div "None Sold Sold Verified Perfect. Do you have a day in mind? [DATE]" at bounding box center [359, 420] width 420 height 22
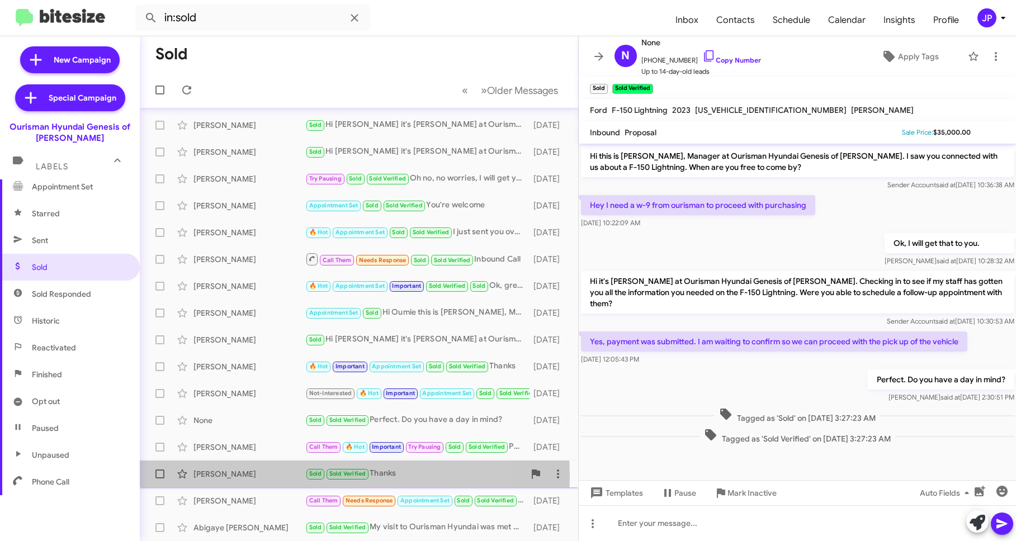
click at [256, 477] on div "[PERSON_NAME]" at bounding box center [249, 474] width 112 height 11
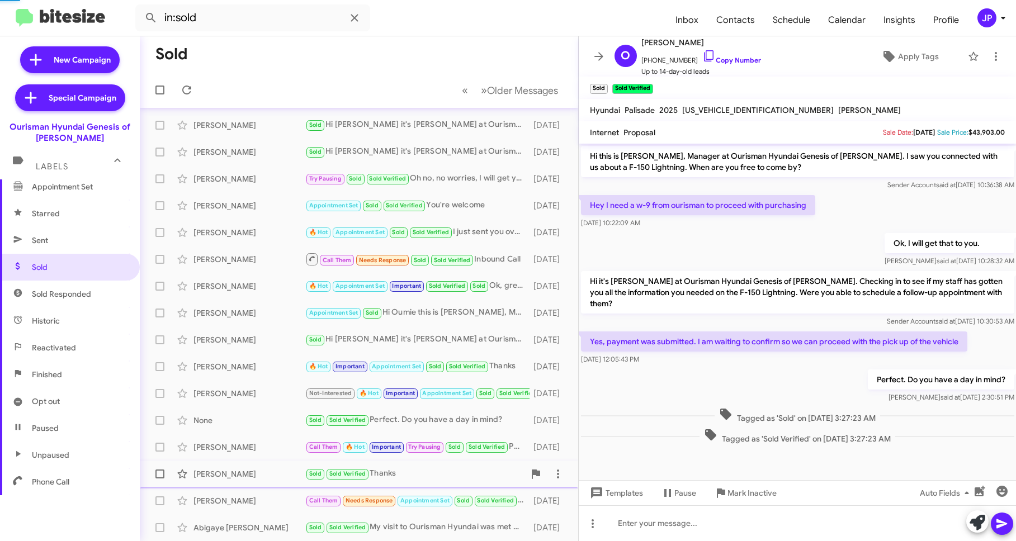
scroll to position [190, 0]
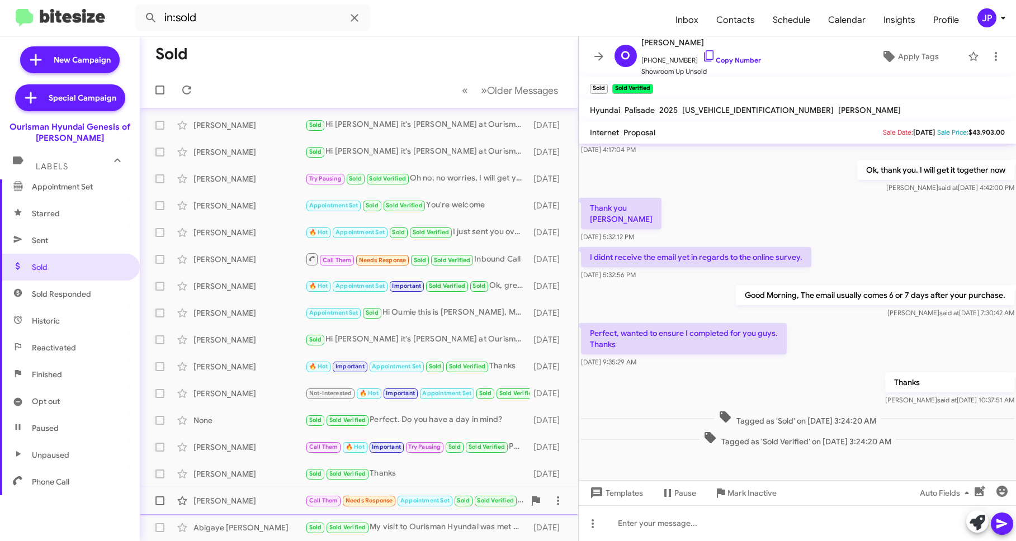
click at [248, 484] on div "[PERSON_NAME]" at bounding box center [249, 500] width 112 height 11
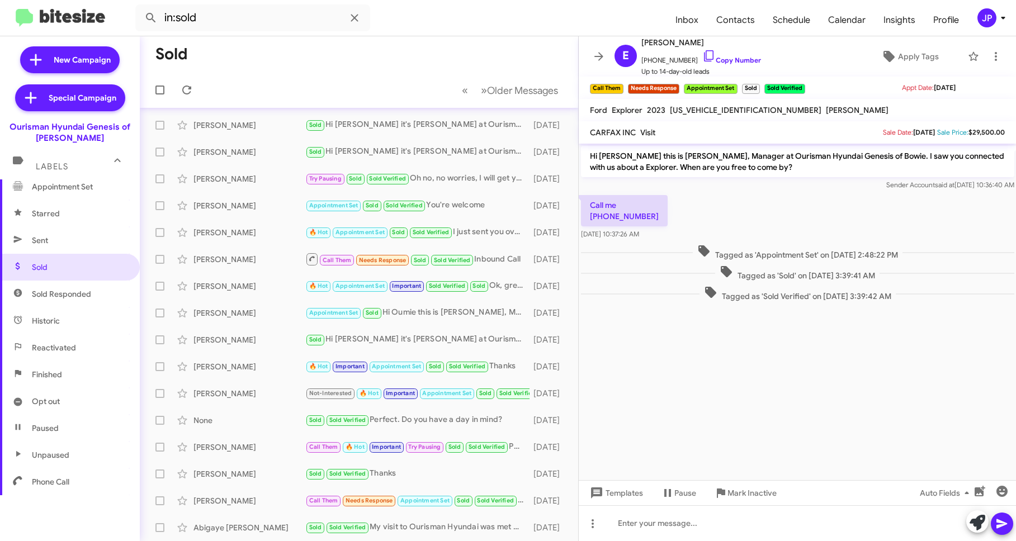
click at [708, 440] on cdk-virtual-scroll-viewport "Hi [PERSON_NAME] this is [PERSON_NAME], Manager at Ourisman Hyundai Genesis of …" at bounding box center [798, 312] width 438 height 337
click at [732, 60] on link "Copy Number" at bounding box center [731, 60] width 59 height 8
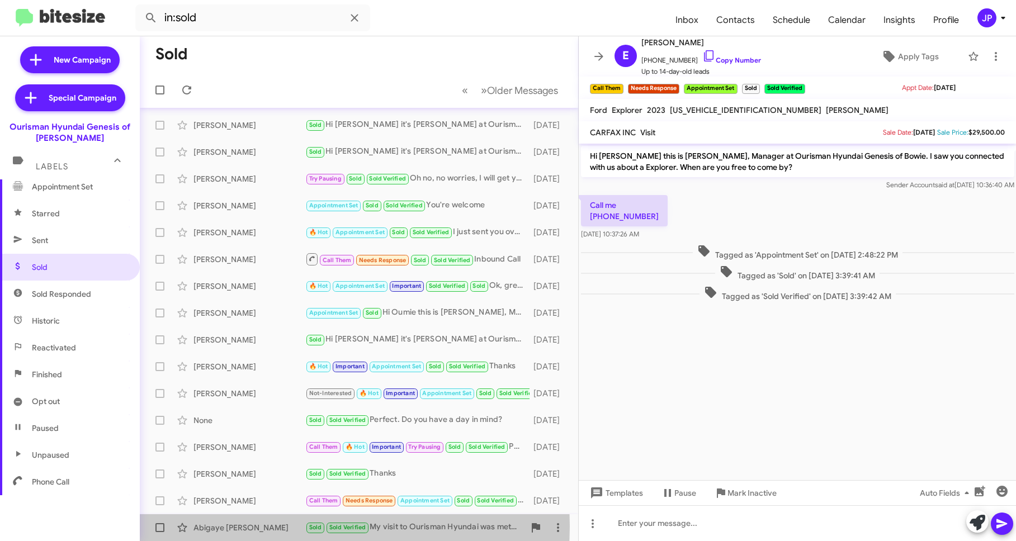
click at [261, 484] on div "Abigaye [PERSON_NAME]" at bounding box center [249, 527] width 112 height 11
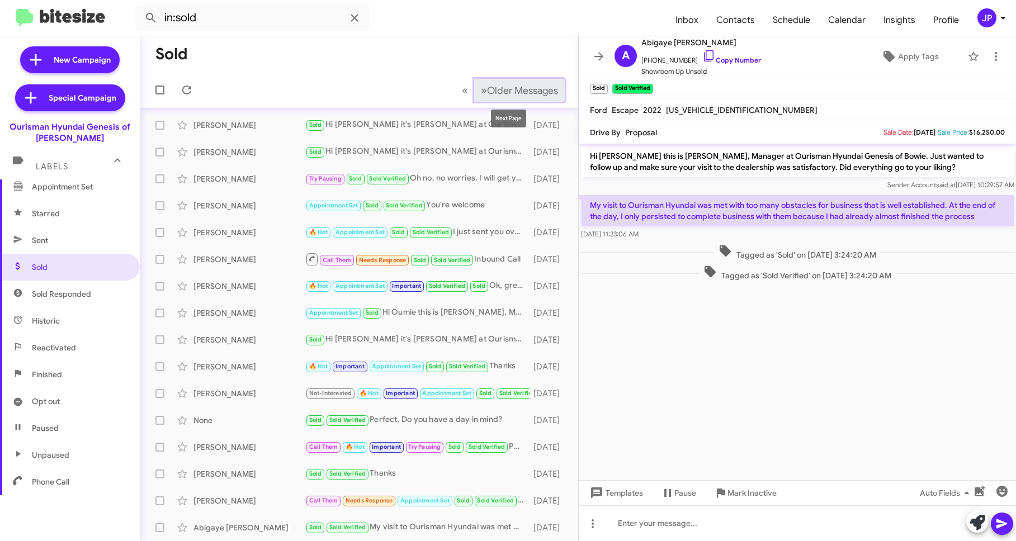
click at [504, 95] on span "Older Messages" at bounding box center [522, 90] width 71 height 12
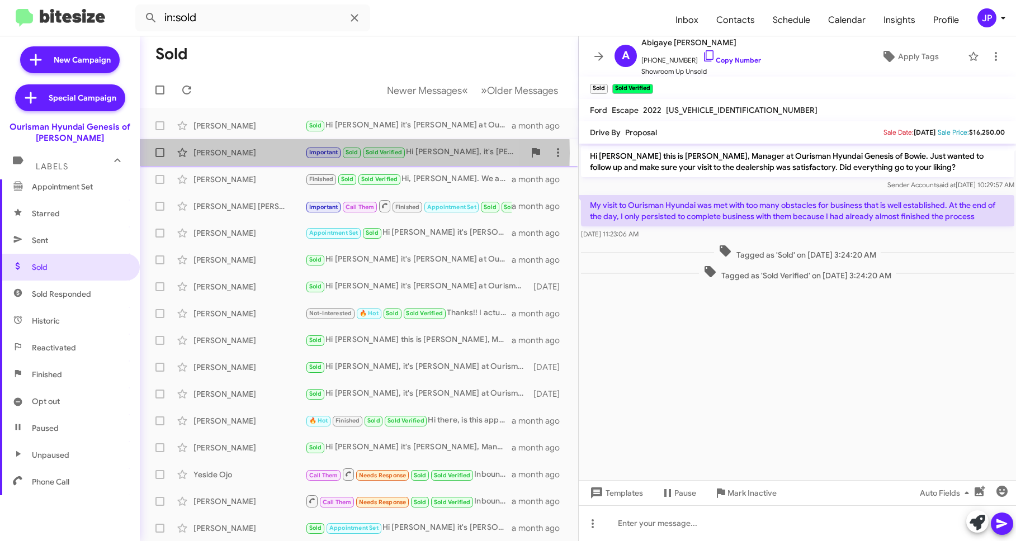
click at [260, 153] on div "[PERSON_NAME]" at bounding box center [249, 152] width 112 height 11
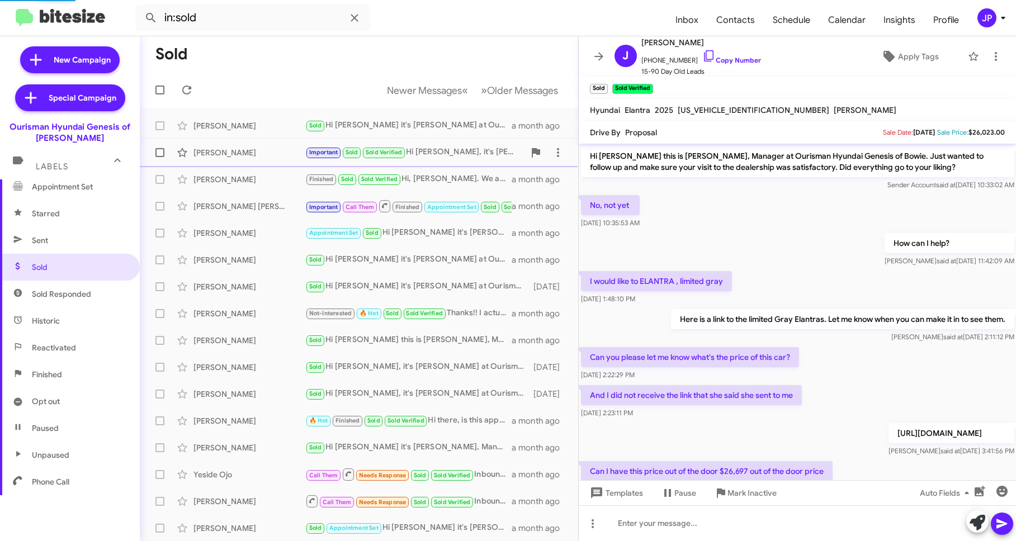
scroll to position [434, 0]
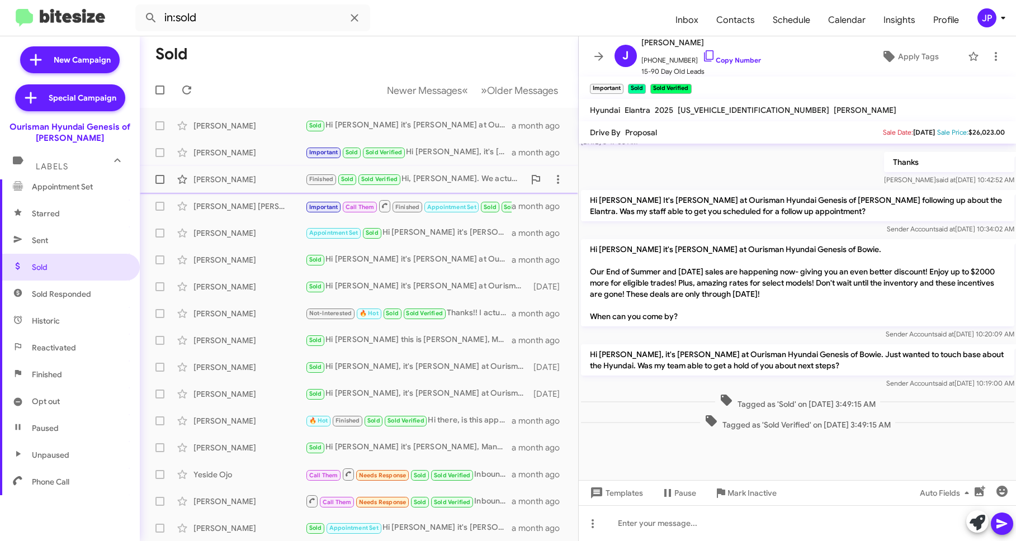
click at [265, 183] on div "[PERSON_NAME]" at bounding box center [249, 179] width 112 height 11
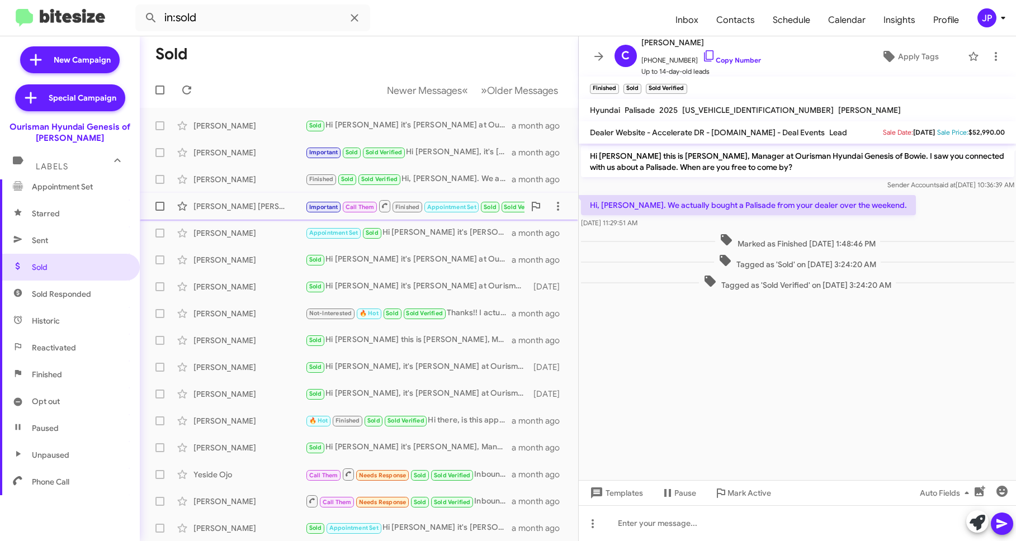
click at [264, 201] on div "[PERSON_NAME] [PERSON_NAME]" at bounding box center [249, 206] width 112 height 11
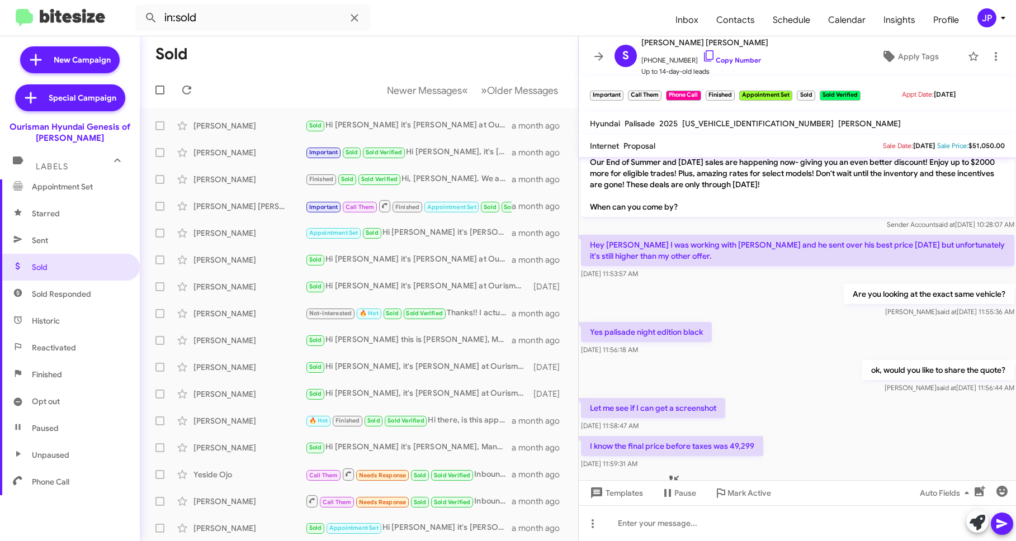
scroll to position [39, 0]
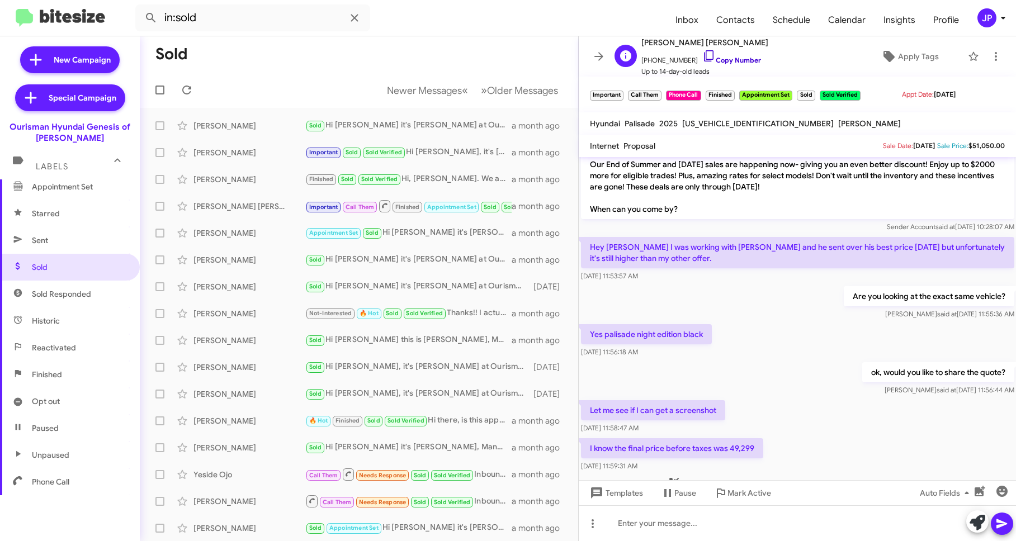
click at [712, 59] on link "Copy Number" at bounding box center [731, 60] width 59 height 8
click at [726, 60] on link "Copy Number" at bounding box center [731, 60] width 59 height 8
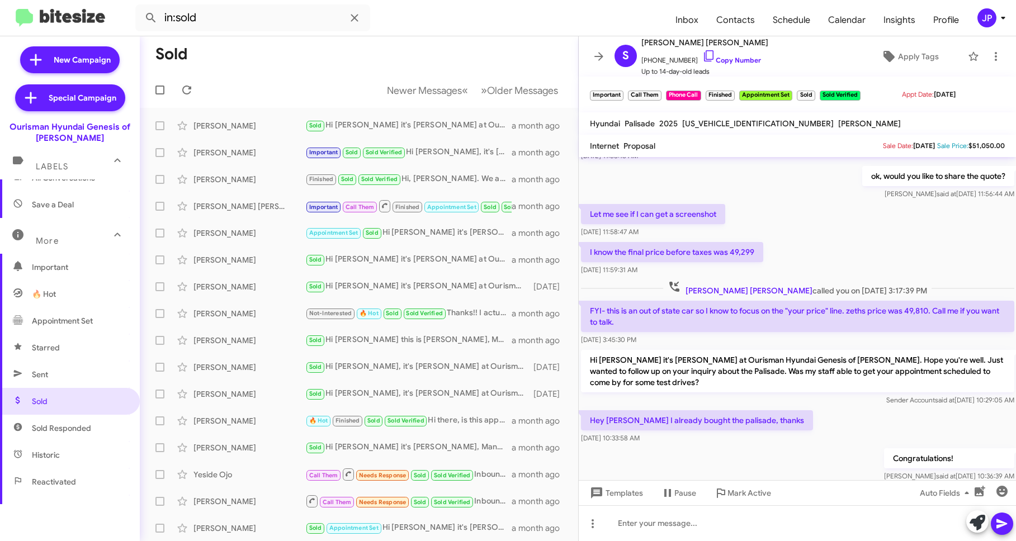
scroll to position [0, 0]
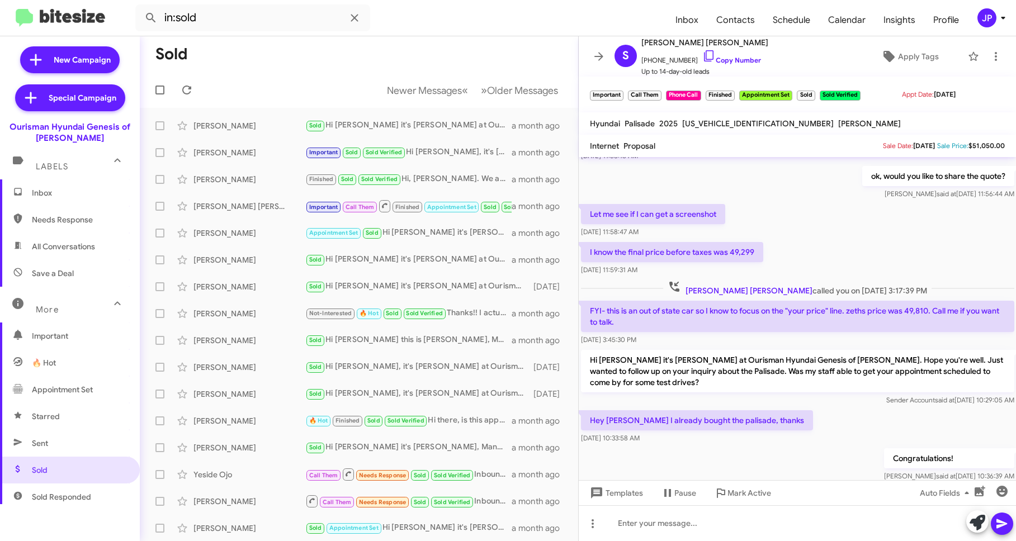
click at [61, 192] on span "Inbox" at bounding box center [79, 192] width 95 height 11
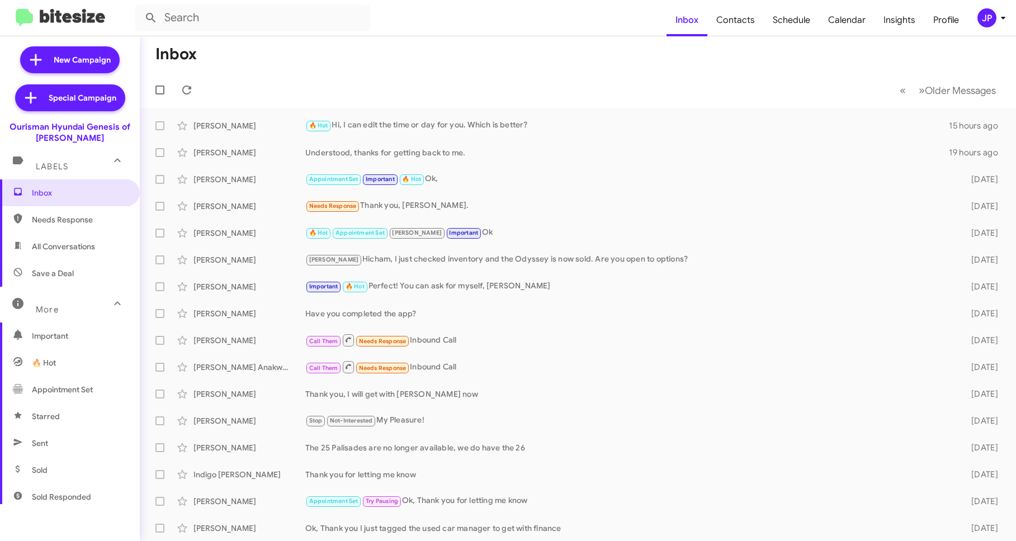
click at [87, 224] on span "Needs Response" at bounding box center [79, 219] width 95 height 11
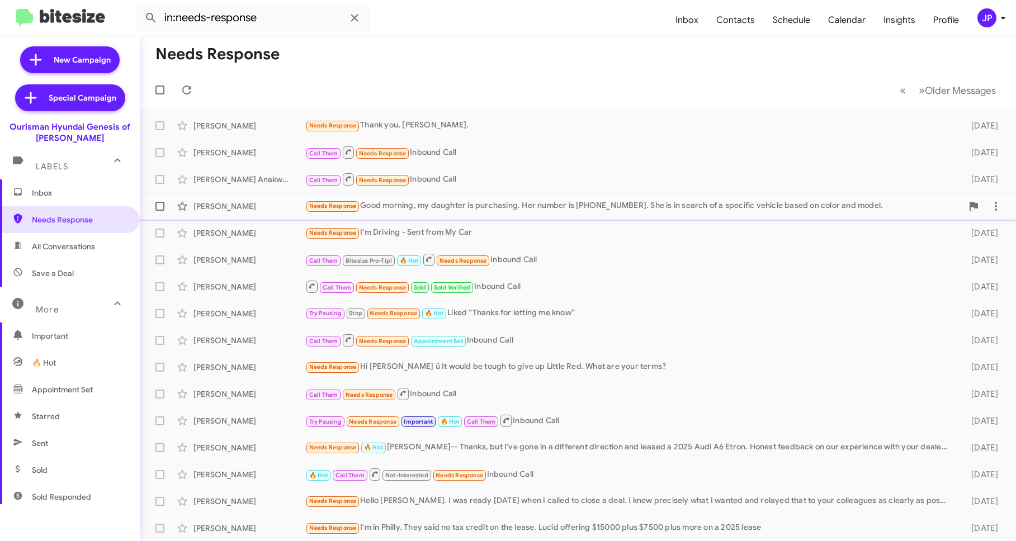
click at [554, 210] on div "Needs Response Good morning, my daughter is purchasing. Her number is [PHONE_NU…" at bounding box center [633, 206] width 657 height 13
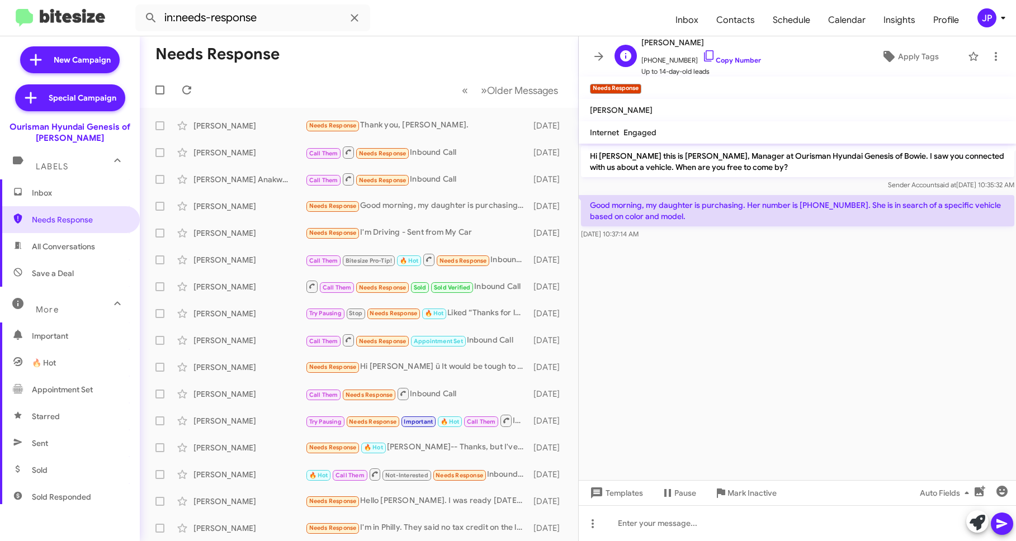
click at [723, 48] on span "[PERSON_NAME]" at bounding box center [701, 42] width 120 height 13
click at [718, 58] on link "Copy Number" at bounding box center [731, 60] width 59 height 8
drag, startPoint x: 850, startPoint y: 204, endPoint x: 800, endPoint y: 205, distance: 50.3
click at [800, 205] on p "Good morning, my daughter is purchasing. Her number is [PHONE_NUMBER]. She is i…" at bounding box center [797, 210] width 433 height 31
copy p "[PHONE_NUMBER]"
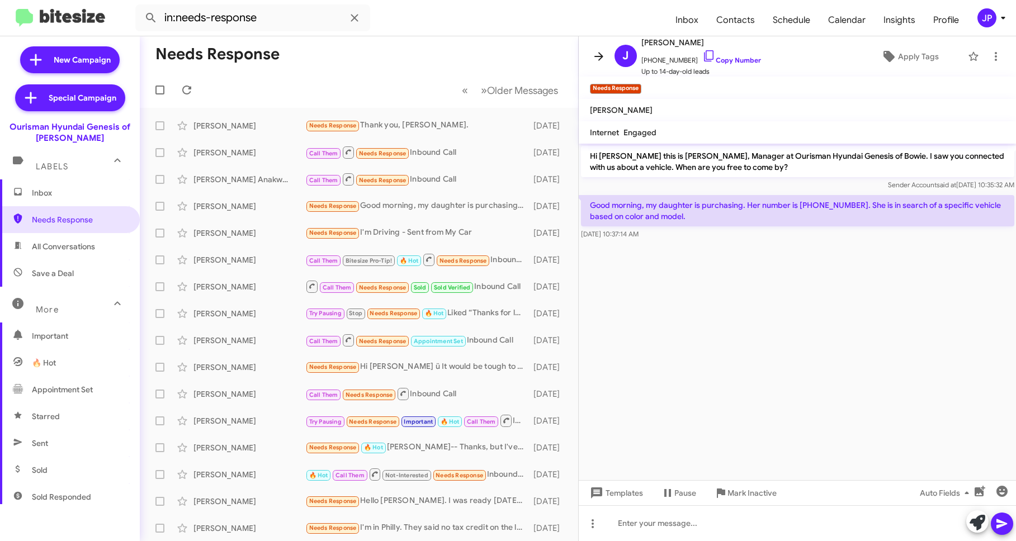
click at [594, 60] on icon at bounding box center [598, 56] width 13 height 13
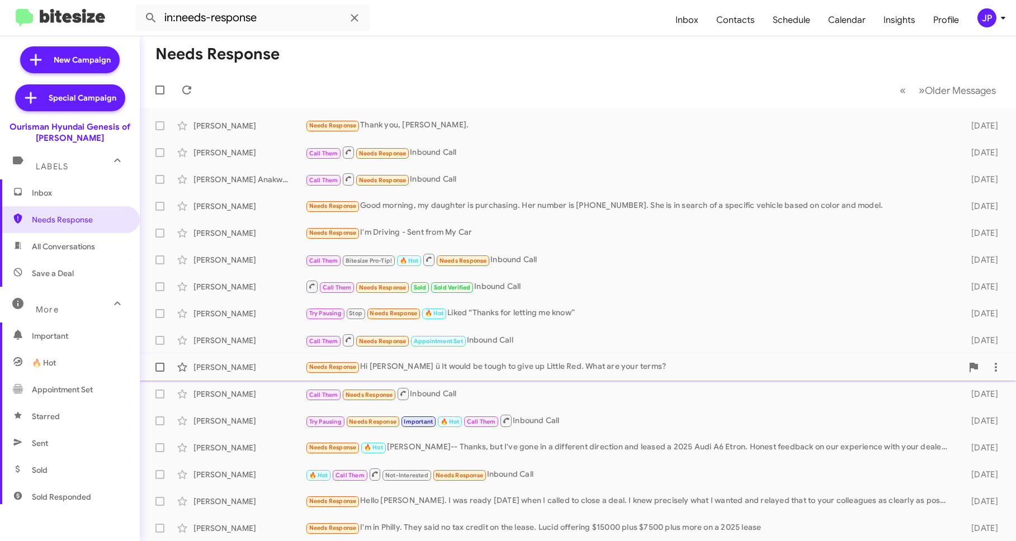
click at [557, 377] on div "[PERSON_NAME] Needs Response Hi [PERSON_NAME] ü It would be tough to give up Li…" at bounding box center [578, 367] width 858 height 22
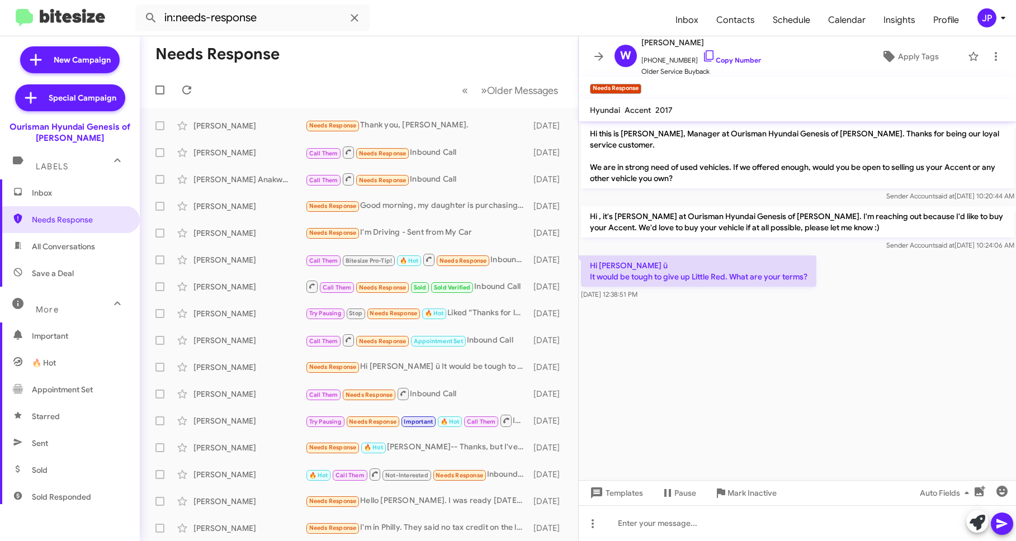
click at [779, 387] on cdk-virtual-scroll-viewport "Hi this is [PERSON_NAME], Manager at Ourisman Hyundai Genesis of [PERSON_NAME].…" at bounding box center [798, 300] width 438 height 359
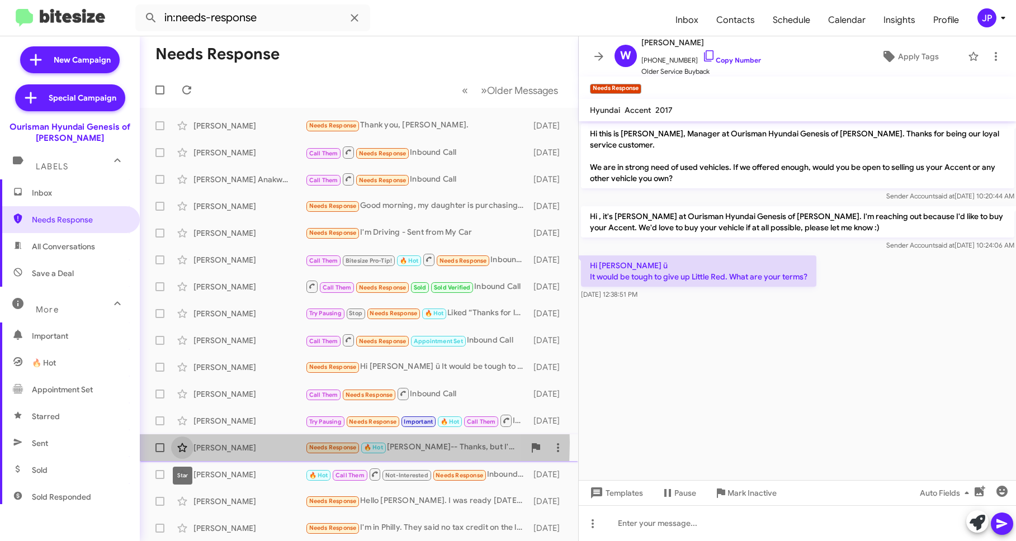
click at [190, 443] on span at bounding box center [182, 447] width 22 height 13
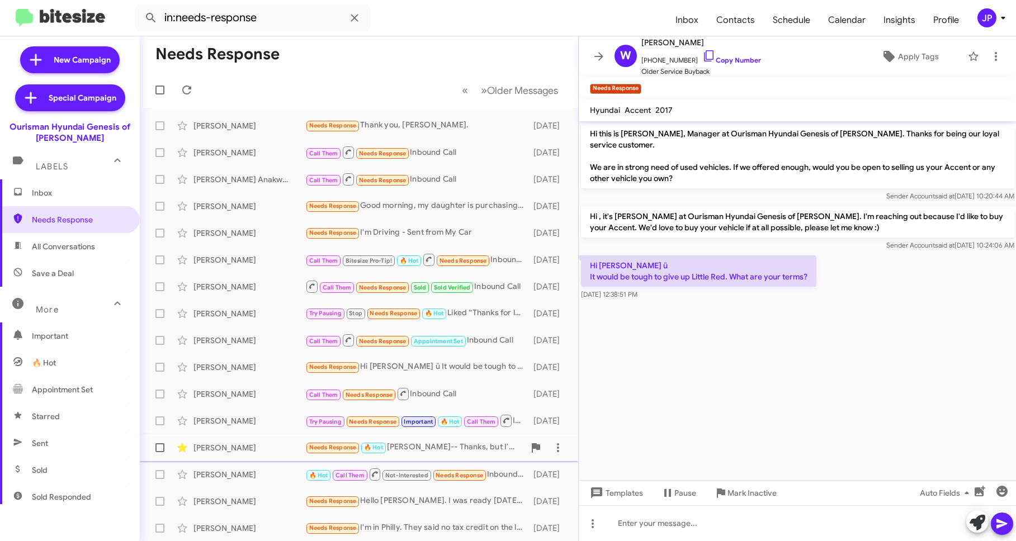
click at [181, 446] on icon at bounding box center [182, 447] width 10 height 9
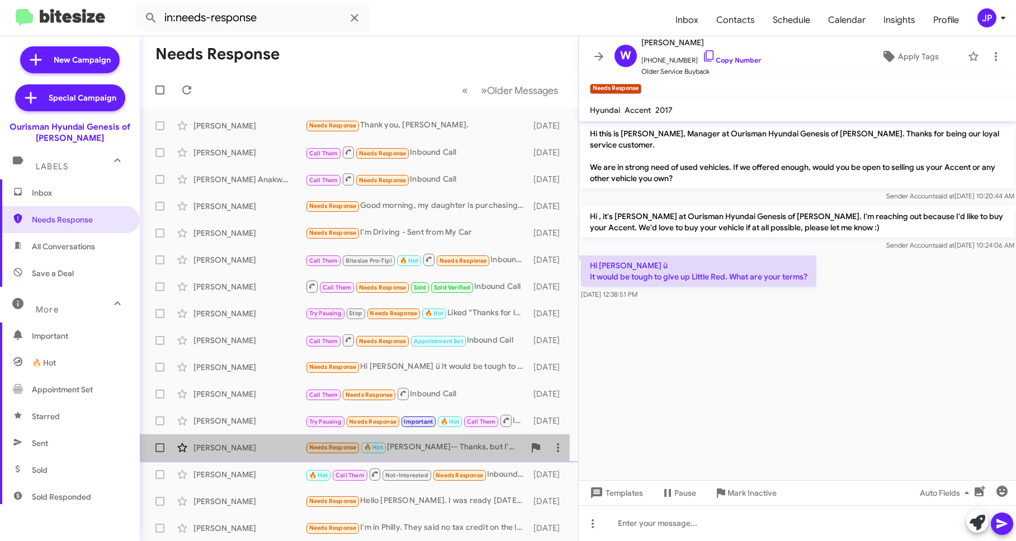
click at [235, 446] on div "[PERSON_NAME]" at bounding box center [249, 447] width 112 height 11
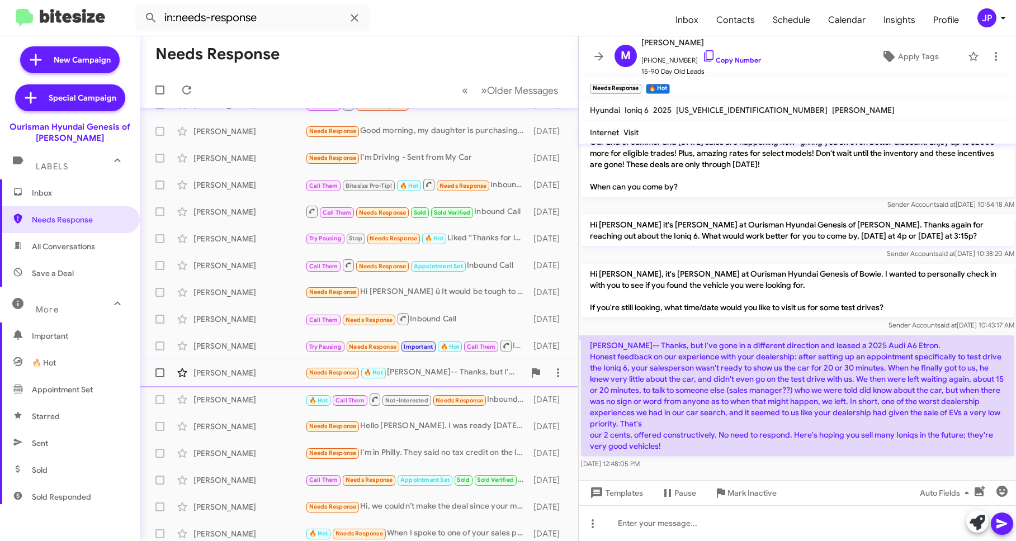
scroll to position [78, 0]
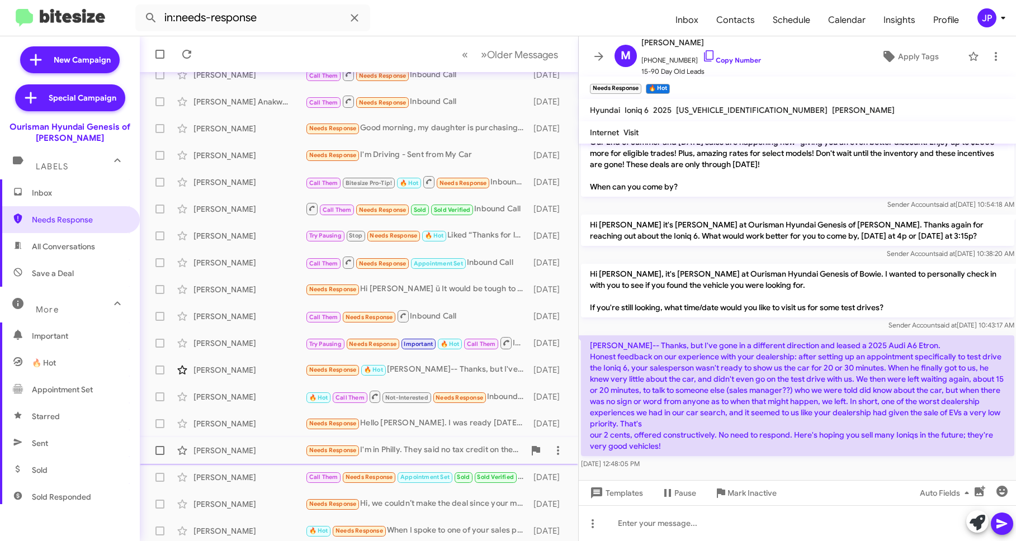
click at [234, 457] on div "[PERSON_NAME] Needs Response I'm in Philly. They said no tax credit on the leas…" at bounding box center [359, 450] width 420 height 22
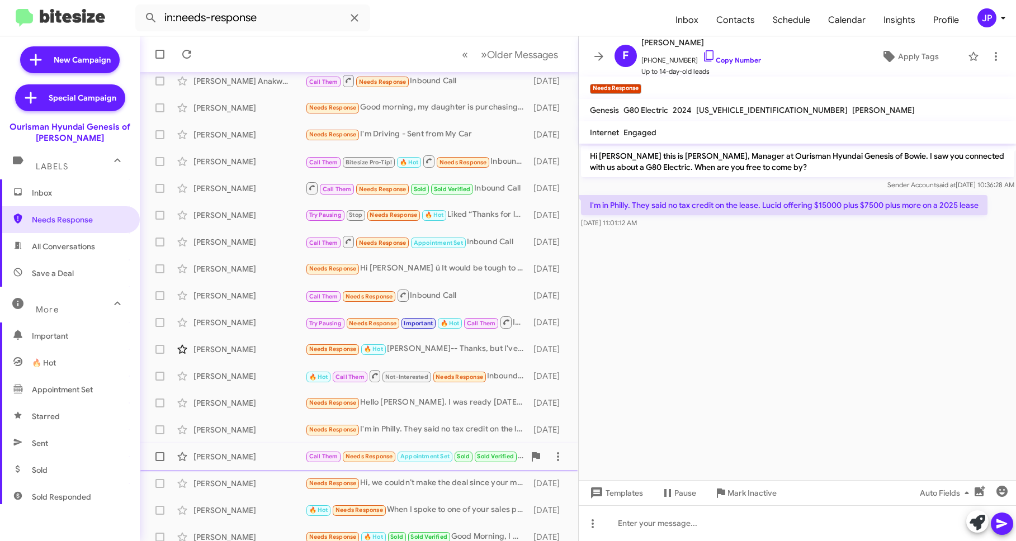
scroll to position [108, 0]
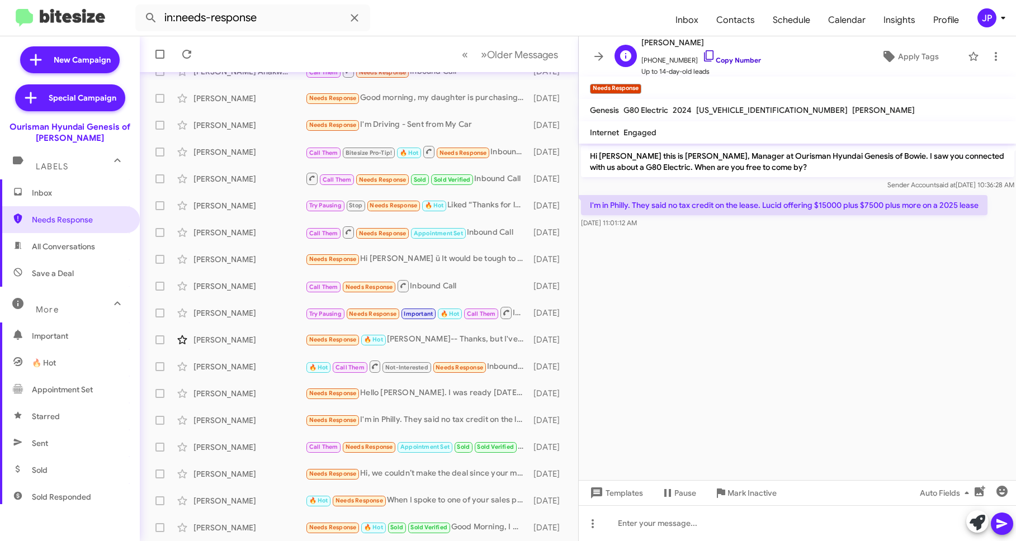
click at [706, 61] on link "Copy Number" at bounding box center [731, 60] width 59 height 8
click at [277, 484] on div "[PERSON_NAME]" at bounding box center [249, 527] width 112 height 11
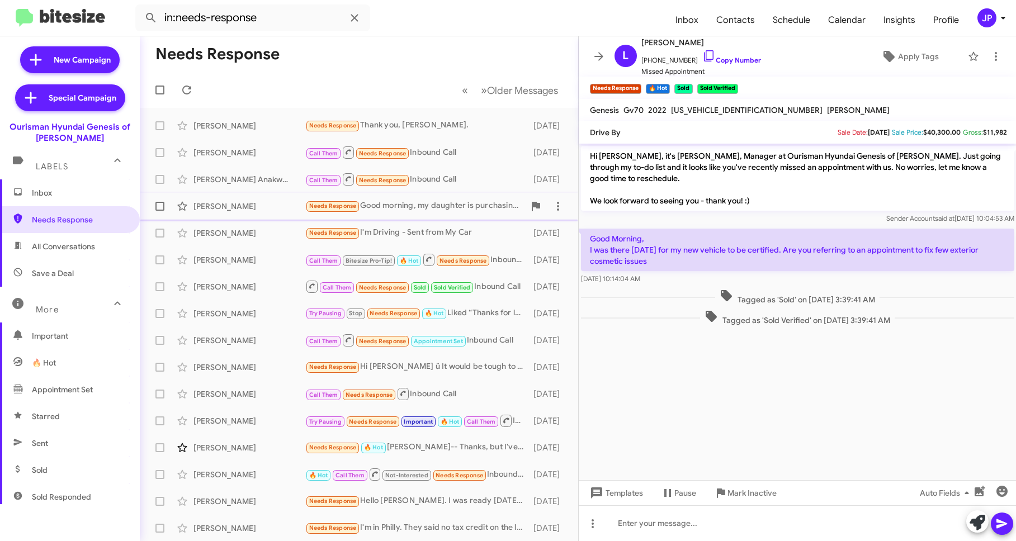
click at [380, 200] on div "Needs Response Good morning, my daughter is purchasing. Her number is [PHONE_NU…" at bounding box center [414, 206] width 219 height 13
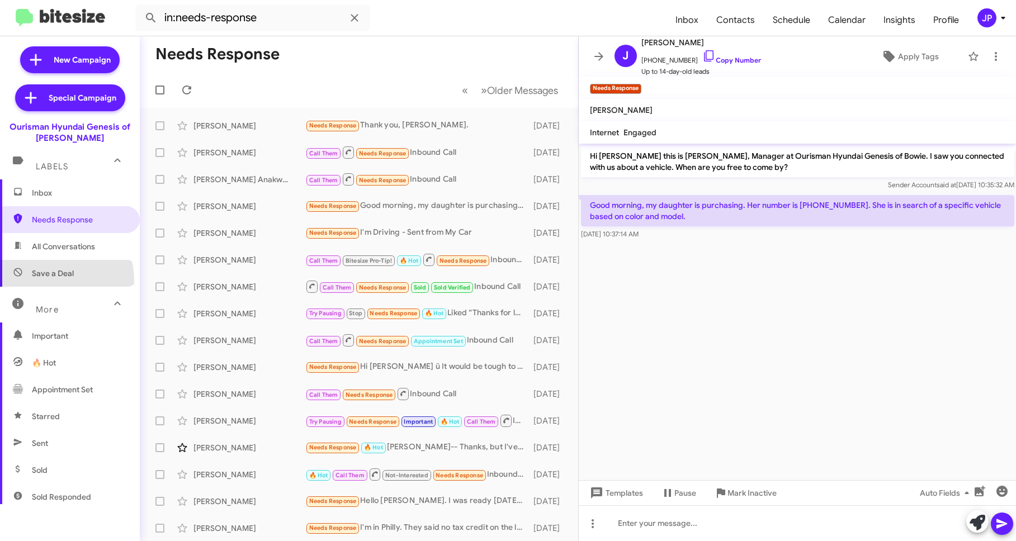
click at [52, 281] on span "Save a Deal" at bounding box center [70, 273] width 140 height 27
type input "in:not-interested"
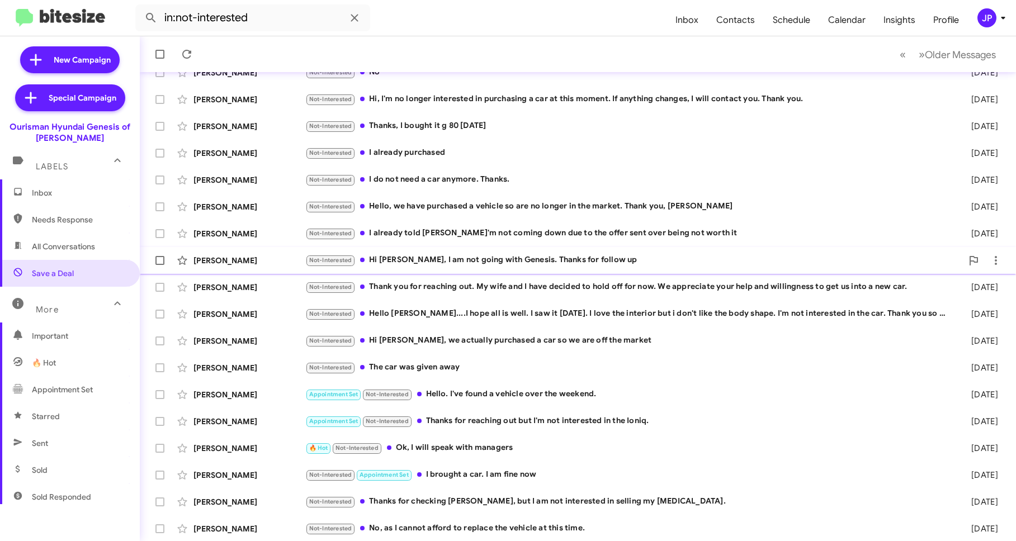
scroll to position [99, 0]
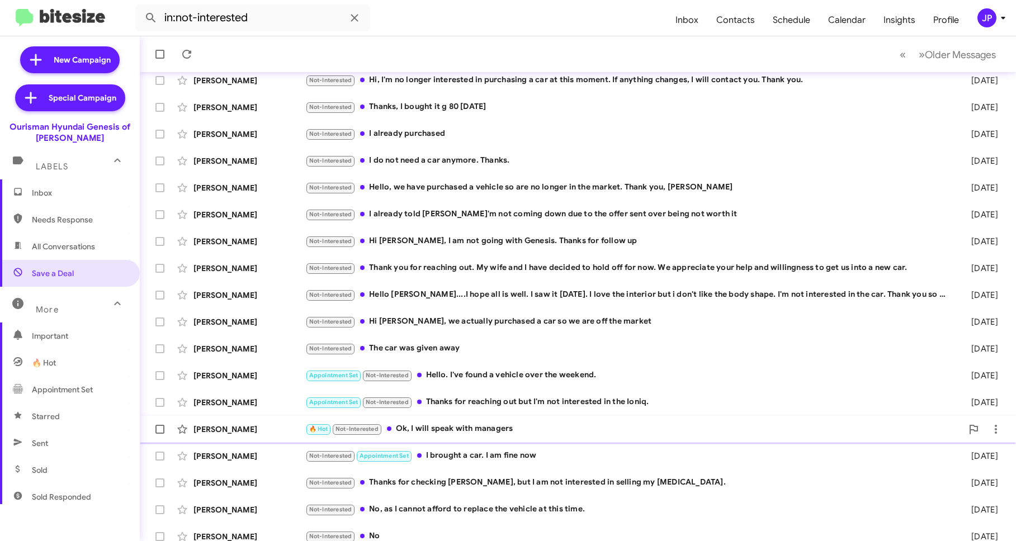
click at [420, 419] on div "[PERSON_NAME] 🔥 Hot Not-Interested Ok, I will speak with managers [DATE]" at bounding box center [578, 429] width 858 height 22
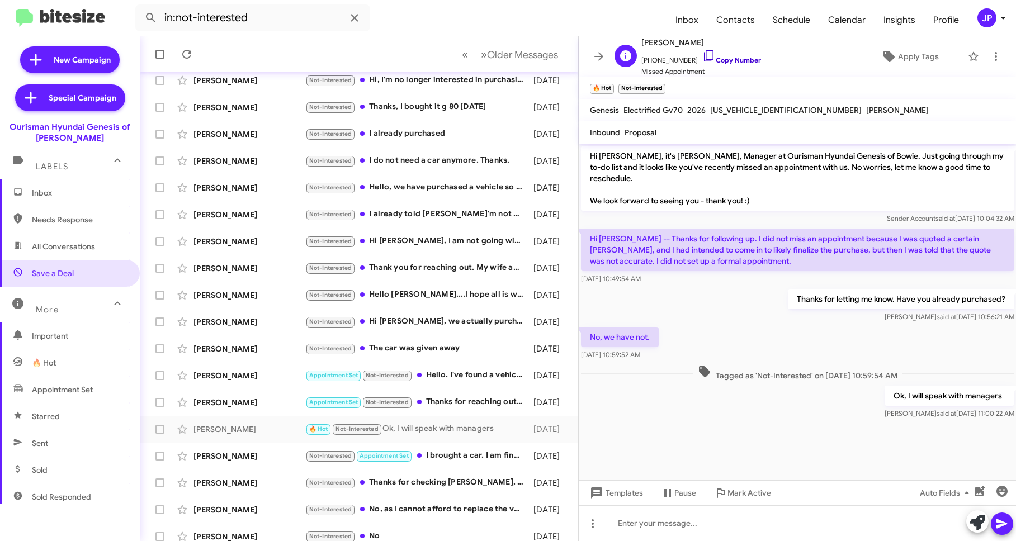
click at [704, 58] on link "Copy Number" at bounding box center [731, 60] width 59 height 8
click at [883, 54] on icon at bounding box center [888, 56] width 11 height 11
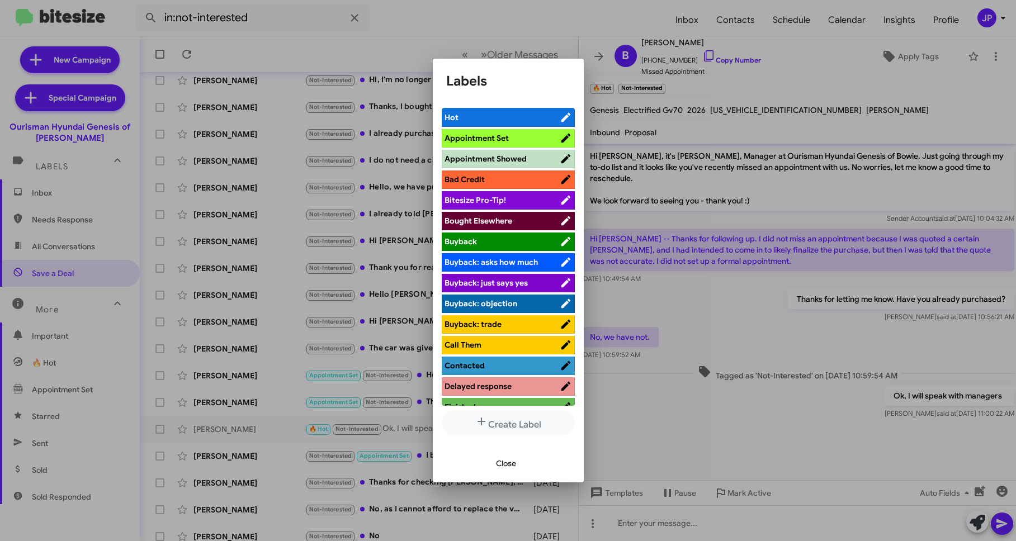
click at [501, 207] on li "Bitesize Pro-Tip!" at bounding box center [508, 200] width 133 height 18
click at [528, 197] on span "Bitesize Pro-Tip!" at bounding box center [501, 200] width 115 height 11
click at [852, 346] on div at bounding box center [508, 270] width 1016 height 541
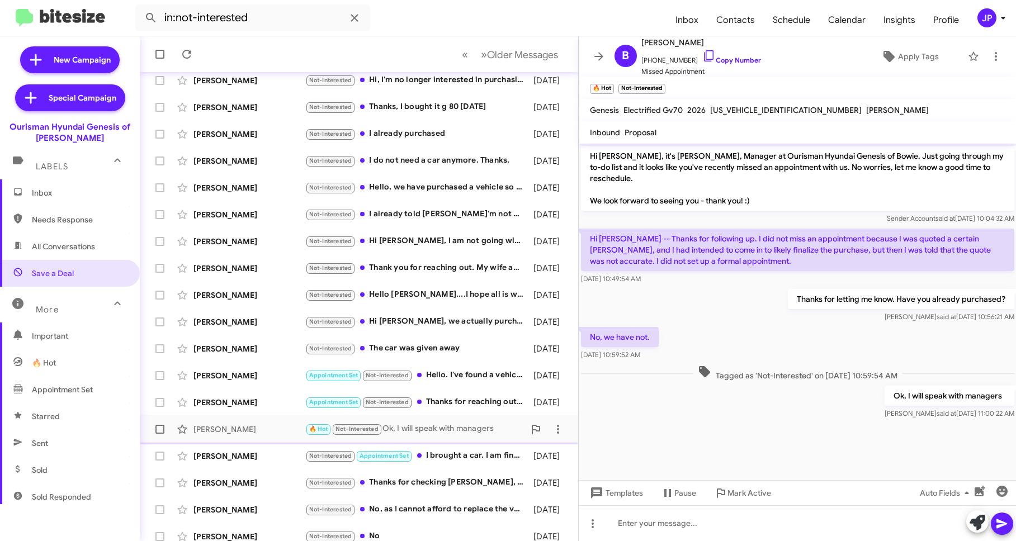
click at [159, 432] on span at bounding box center [159, 429] width 9 height 9
click at [159, 434] on input "checkbox" at bounding box center [159, 434] width 1 height 1
checkbox input "true"
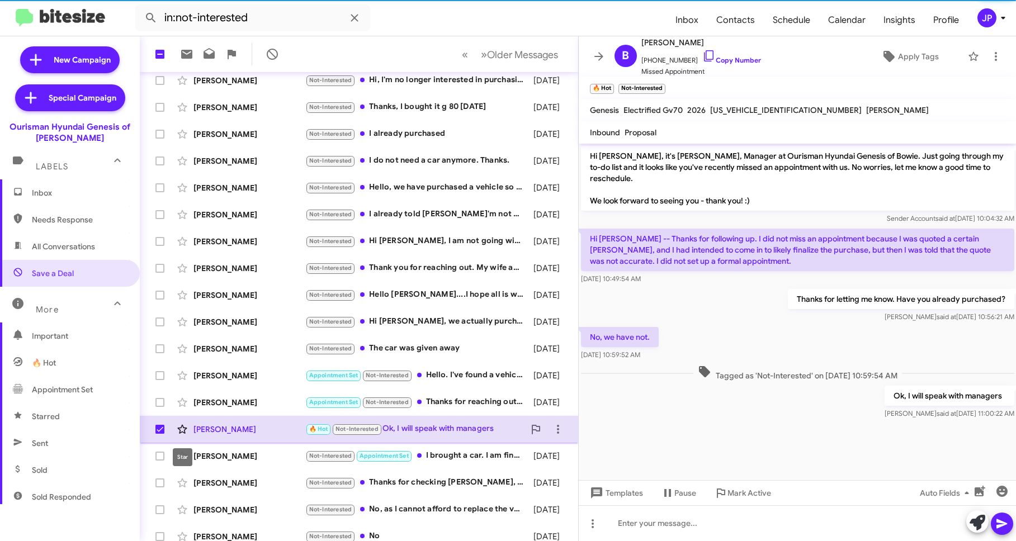
click at [179, 429] on icon at bounding box center [182, 429] width 10 height 9
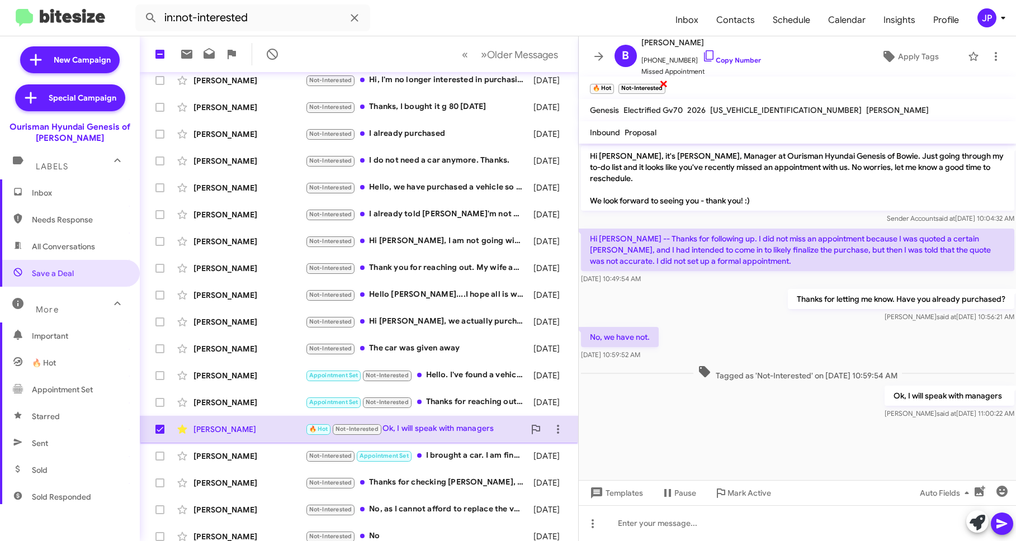
click at [661, 83] on span "×" at bounding box center [663, 83] width 9 height 13
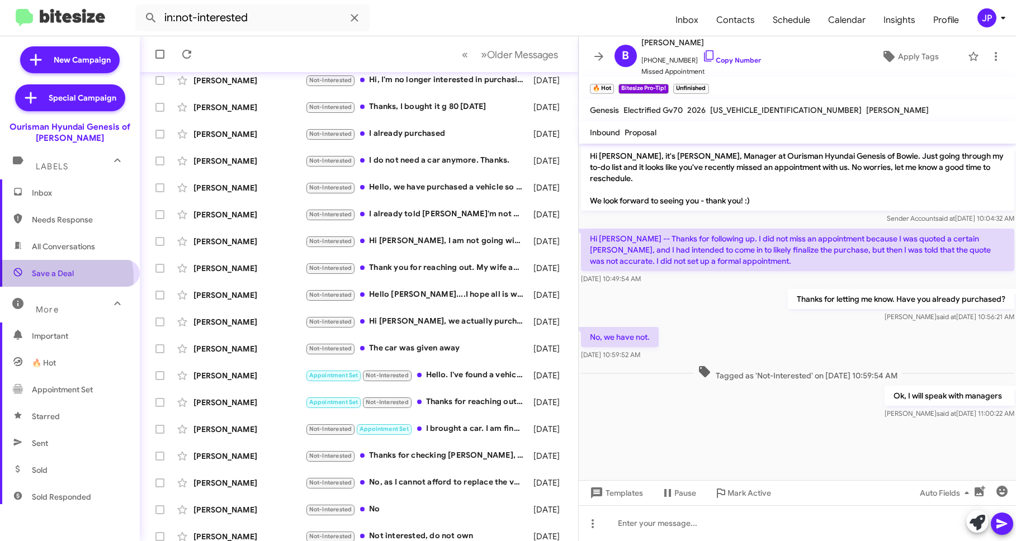
click at [59, 278] on span "Save a Deal" at bounding box center [53, 273] width 42 height 11
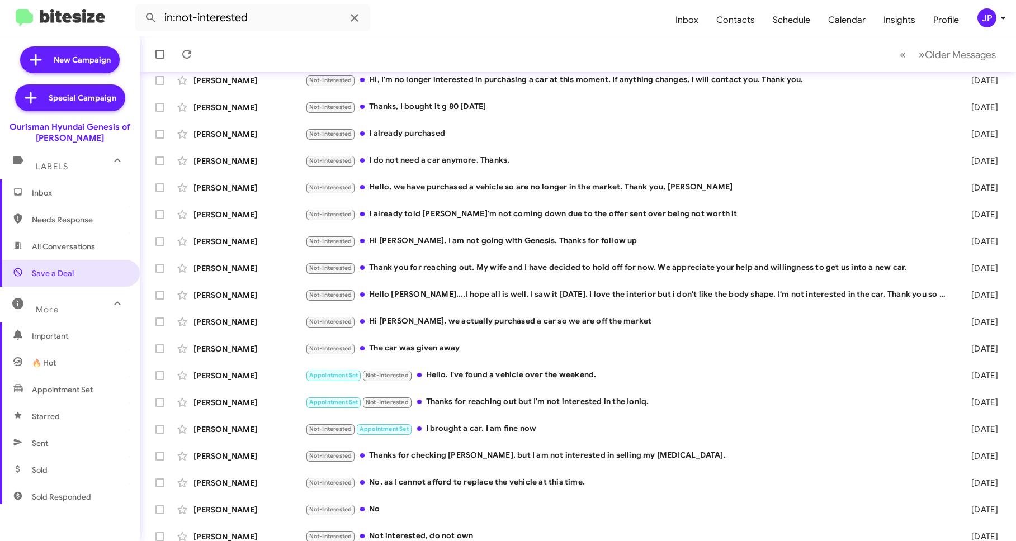
click at [62, 202] on span "Inbox" at bounding box center [70, 192] width 140 height 27
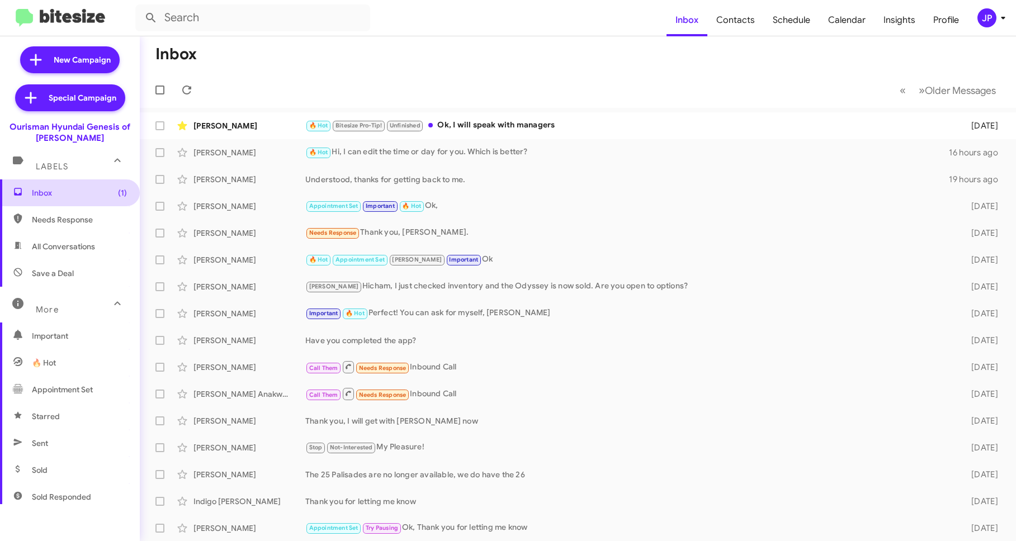
click at [72, 196] on span "Inbox (1)" at bounding box center [79, 192] width 95 height 11
click at [983, 21] on div "JP" at bounding box center [986, 17] width 19 height 19
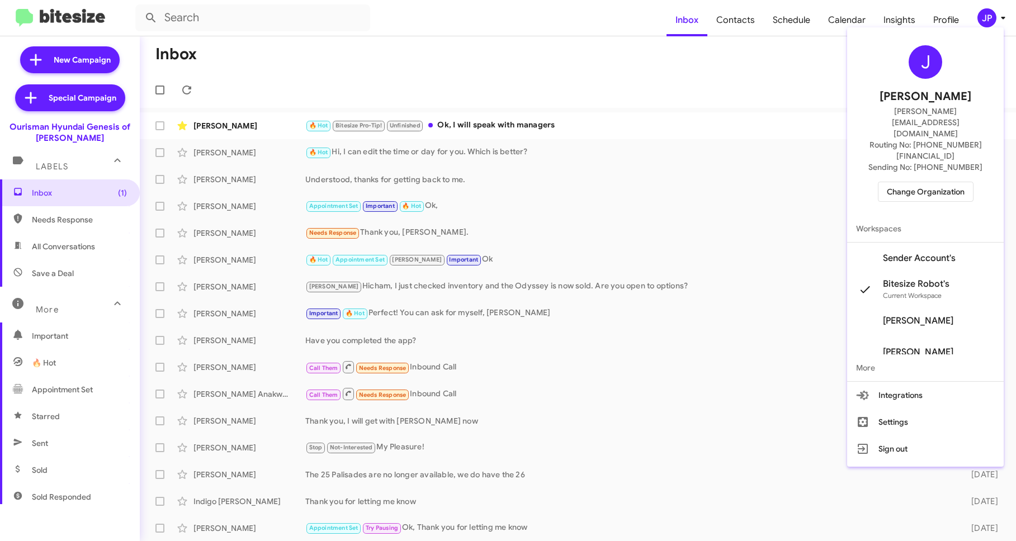
click at [931, 182] on span "Change Organization" at bounding box center [926, 191] width 78 height 19
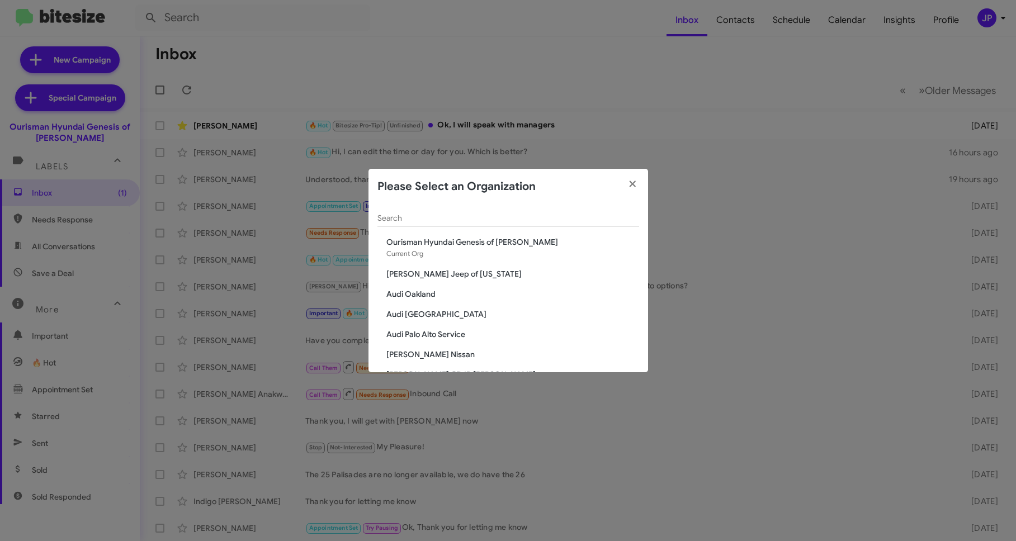
click at [456, 216] on input "Search" at bounding box center [508, 218] width 262 height 9
type input "[PERSON_NAME]"
click at [420, 275] on span "CDJR of [PERSON_NAME]" at bounding box center [512, 273] width 253 height 11
